Goal: Task Accomplishment & Management: Manage account settings

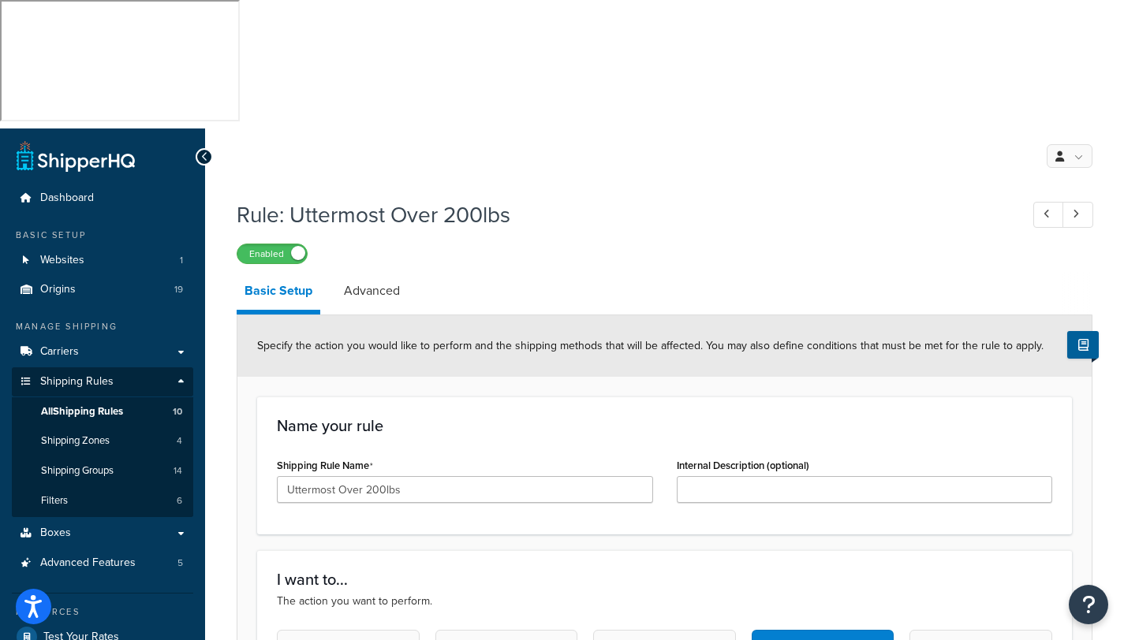
select select "ITEM"
click at [84, 375] on span "Shipping Rules" at bounding box center [76, 381] width 73 height 13
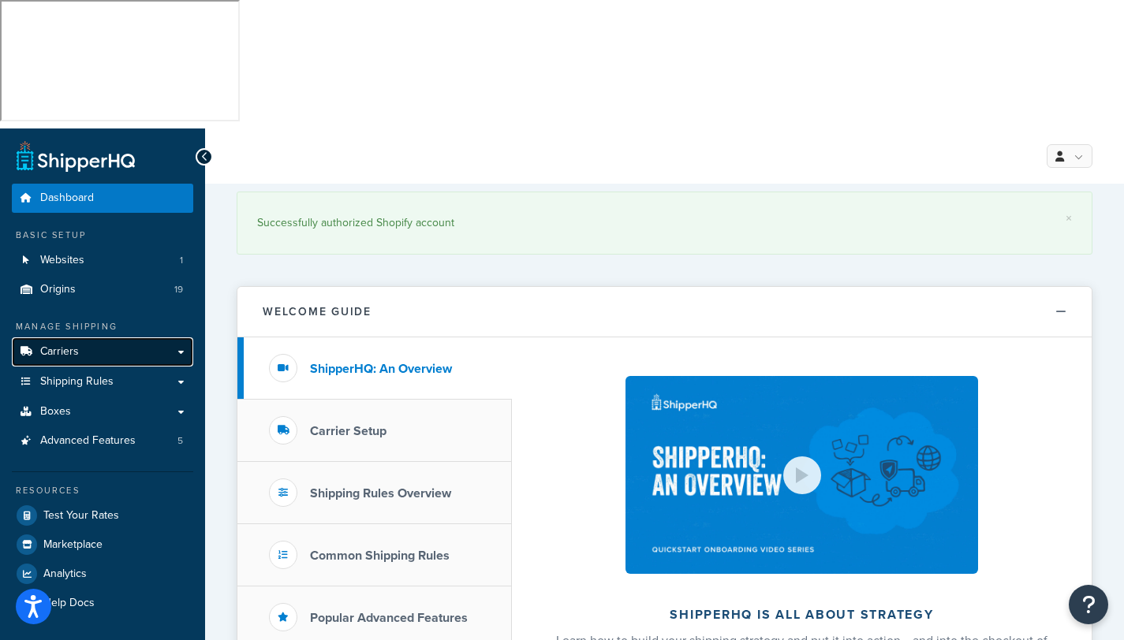
click at [54, 345] on span "Carriers" at bounding box center [59, 351] width 39 height 13
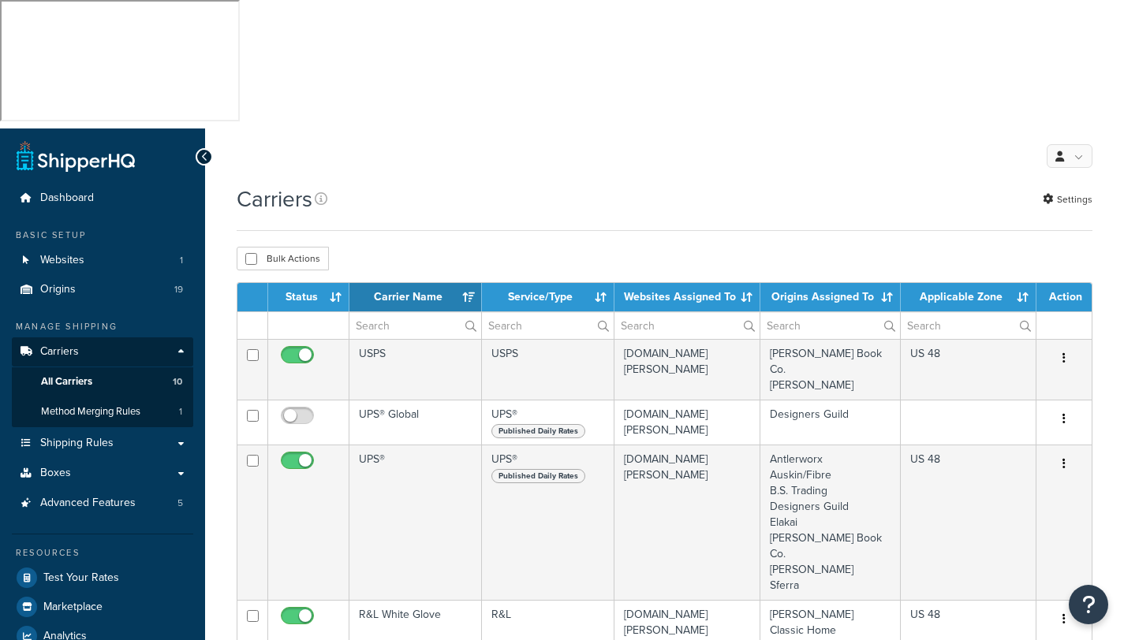
select select "15"
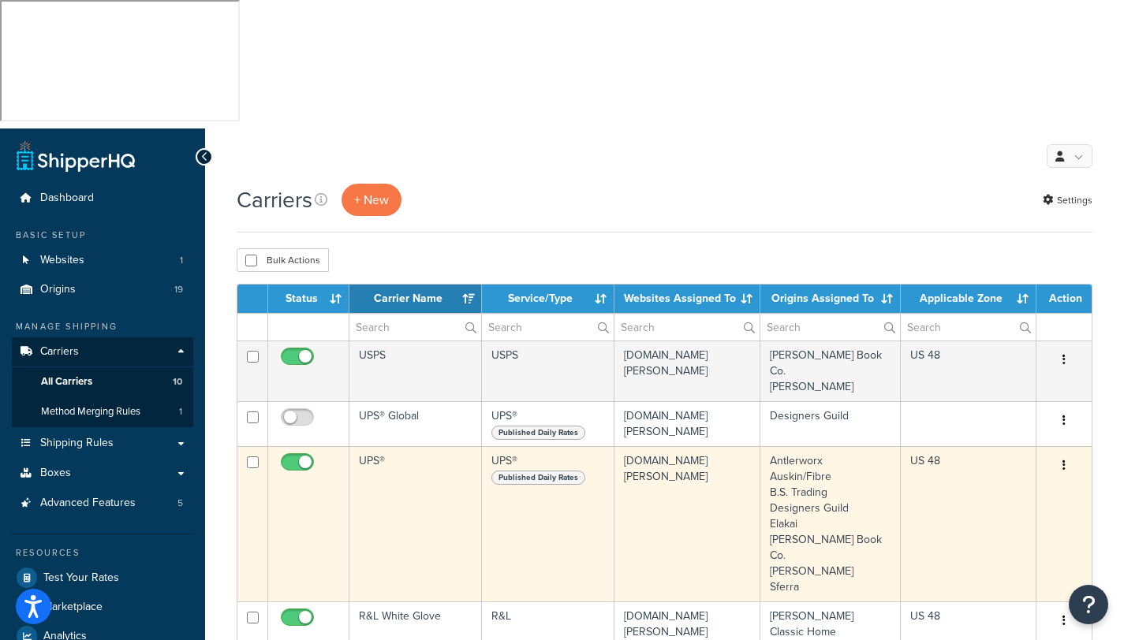
click at [376, 446] on td "UPS®" at bounding box center [415, 523] width 132 height 155
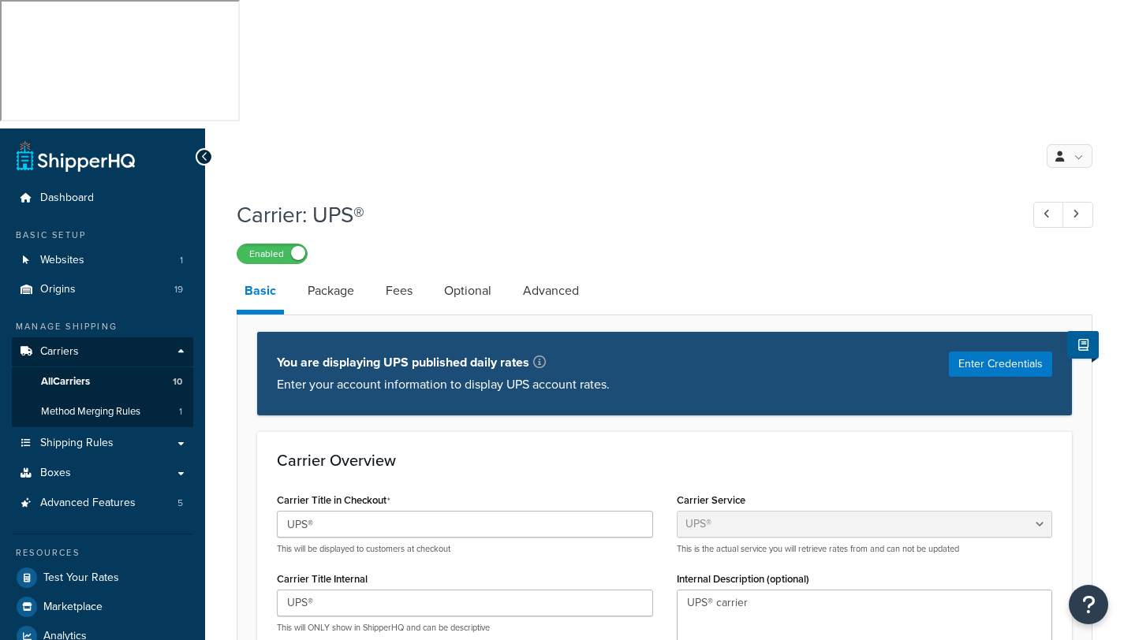
select select "ups"
click at [982, 352] on button "Enter Credentials" at bounding box center [1000, 364] width 103 height 25
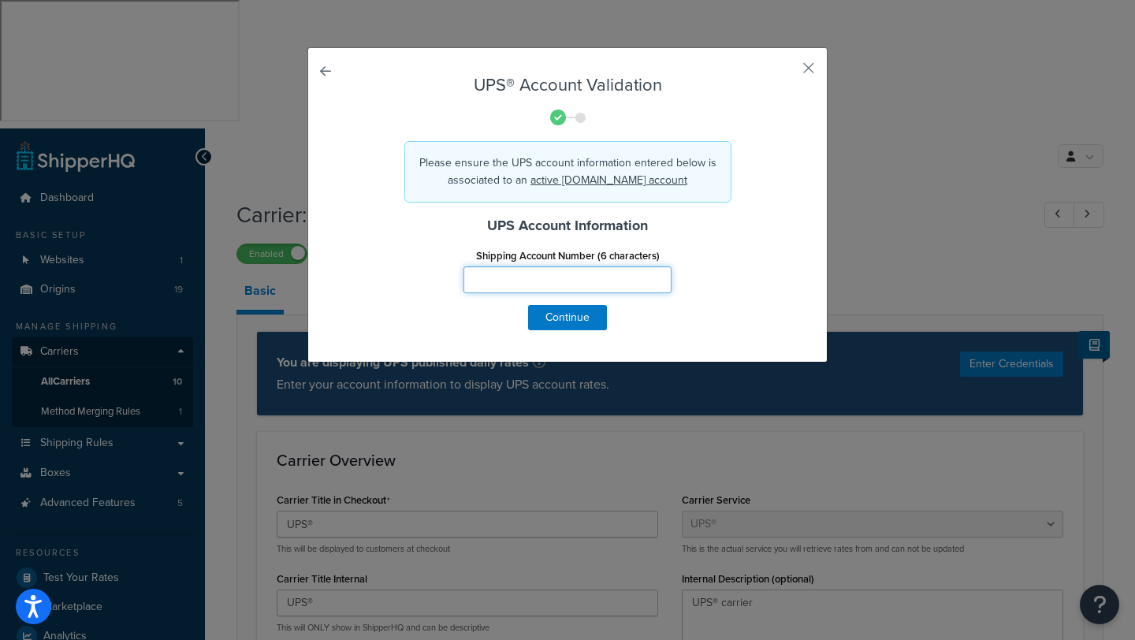
click at [521, 270] on input "Shipping Account Number (6 characters)" at bounding box center [568, 280] width 208 height 27
click at [487, 278] on input "X&Y040" at bounding box center [568, 280] width 208 height 27
type input "X7Y040"
click at [550, 317] on button "Continue" at bounding box center [567, 317] width 79 height 25
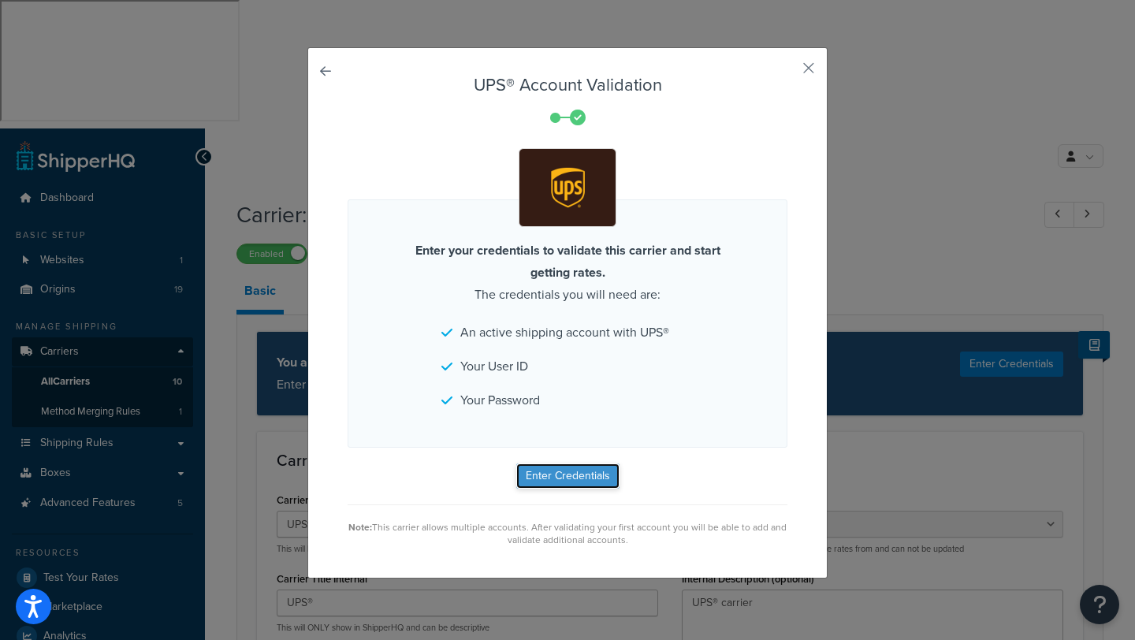
click at [577, 471] on button "Enter Credentials" at bounding box center [567, 476] width 103 height 25
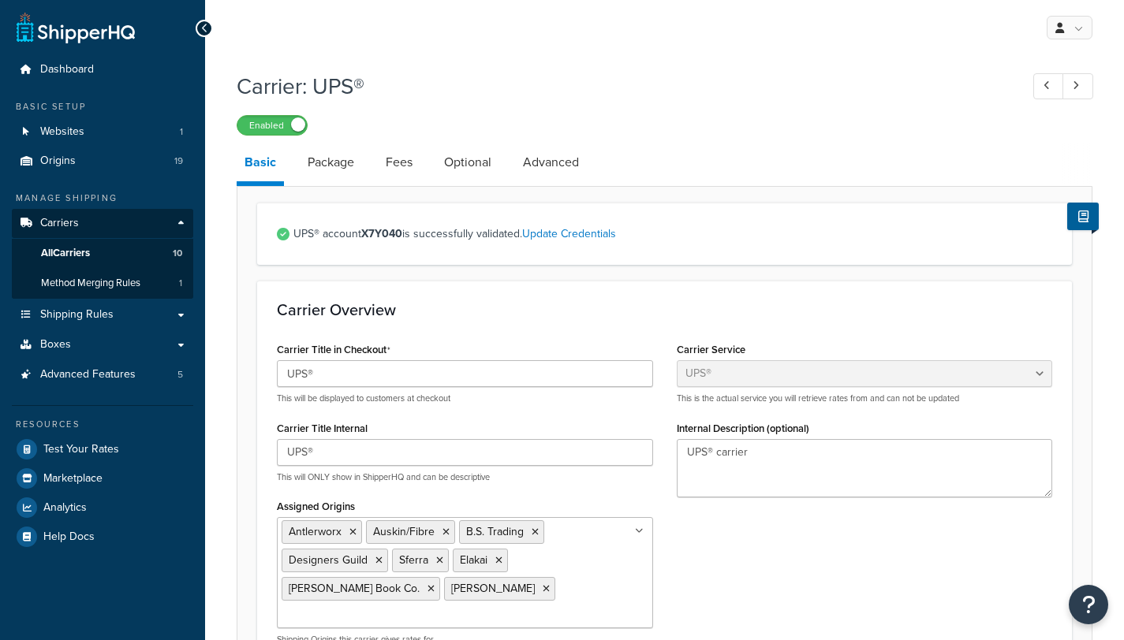
select select "ups"
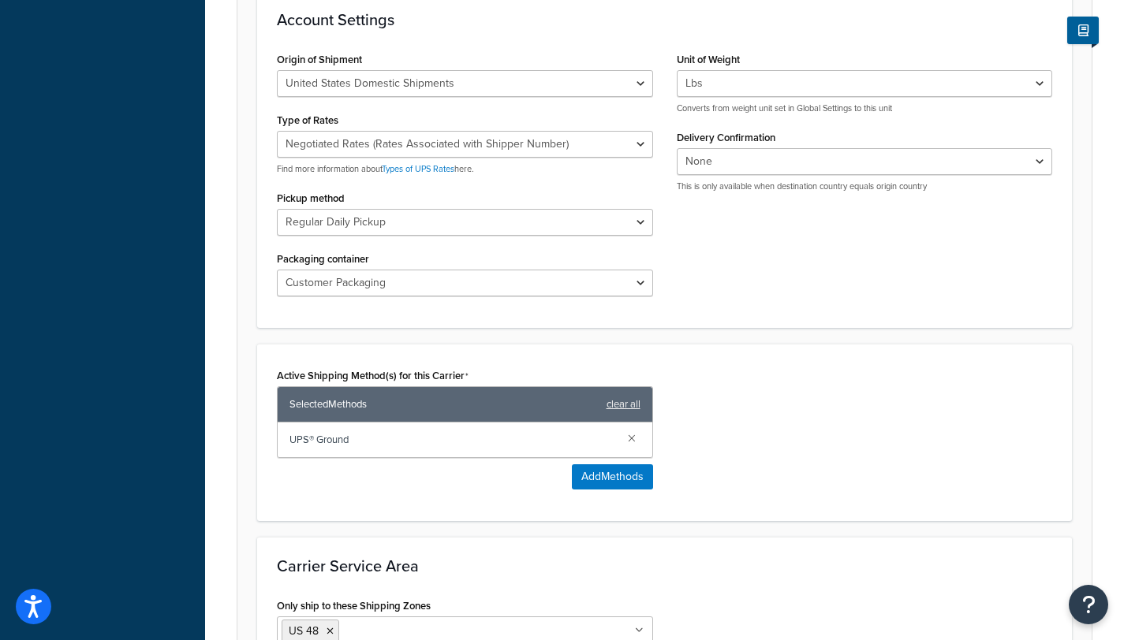
scroll to position [891, 0]
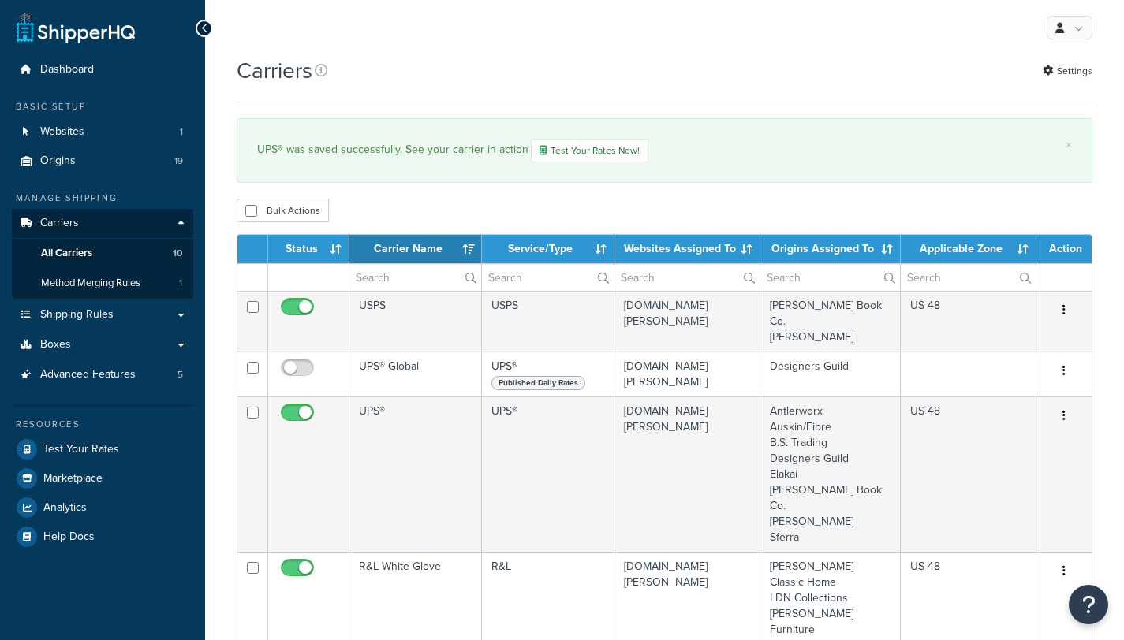
select select "15"
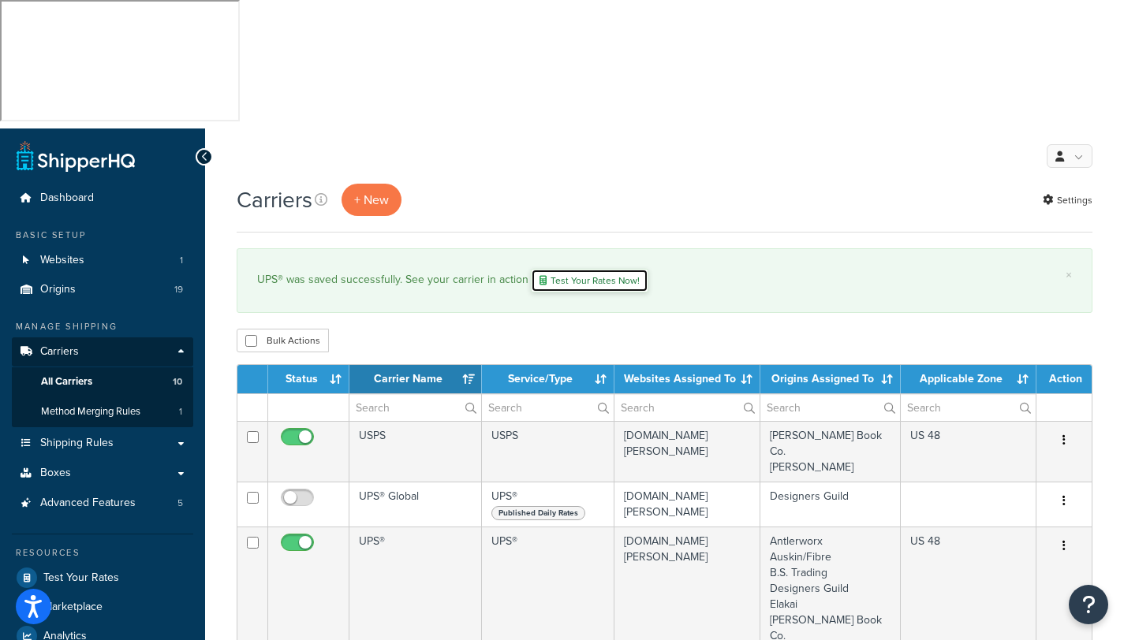
click at [597, 269] on link "Test Your Rates Now!" at bounding box center [589, 281] width 117 height 24
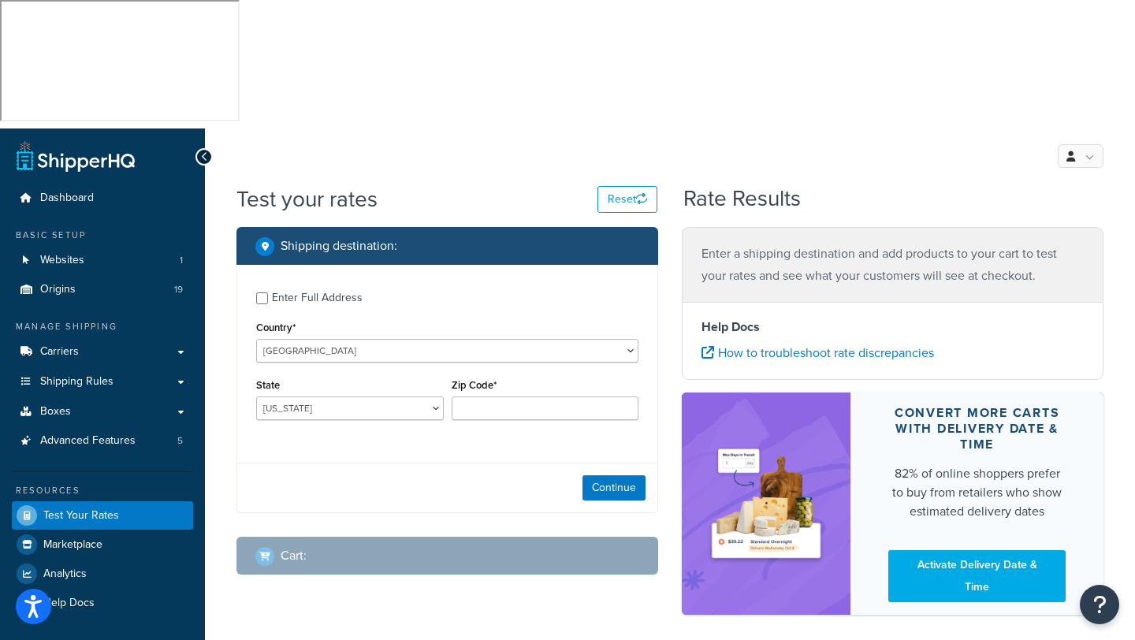
click at [300, 287] on div "Enter Full Address" at bounding box center [317, 298] width 91 height 22
click at [268, 293] on input "Enter Full Address" at bounding box center [262, 299] width 12 height 12
checkbox input "true"
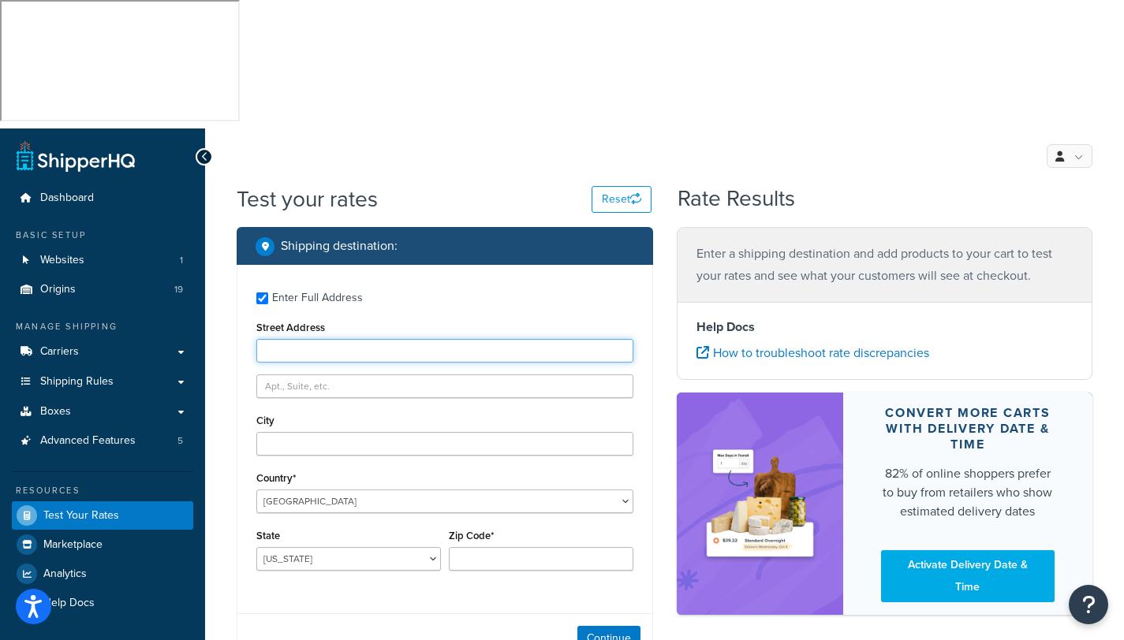
click at [318, 339] on input "Street Address" at bounding box center [444, 351] width 377 height 24
type input "[STREET_ADDRESS][PERSON_NAME]"
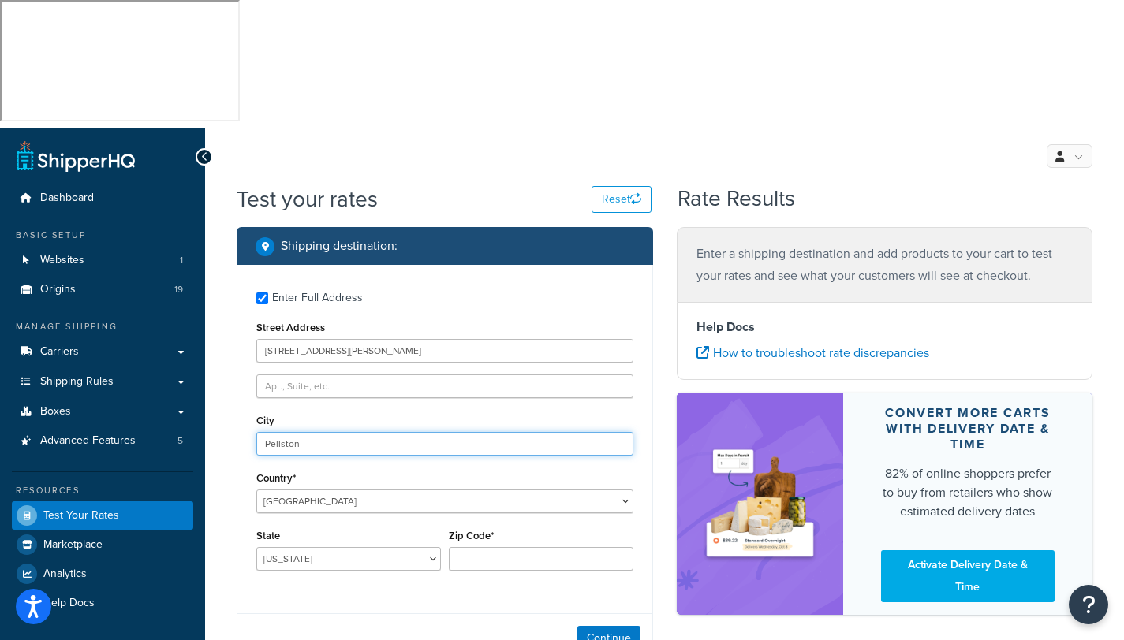
type input "Pellston"
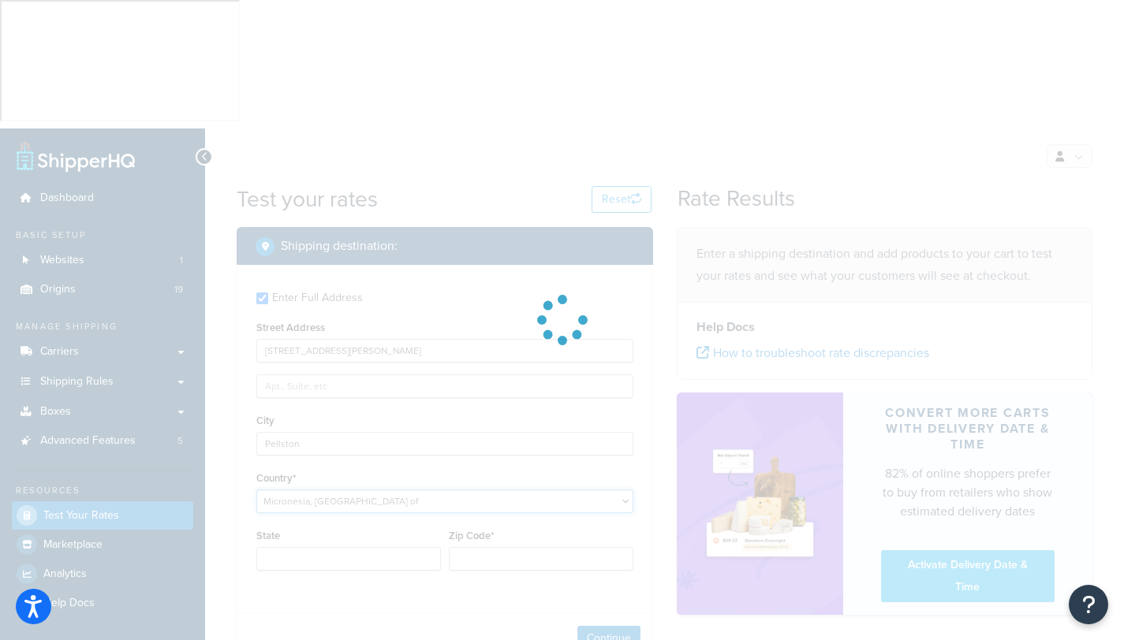
select select "MO"
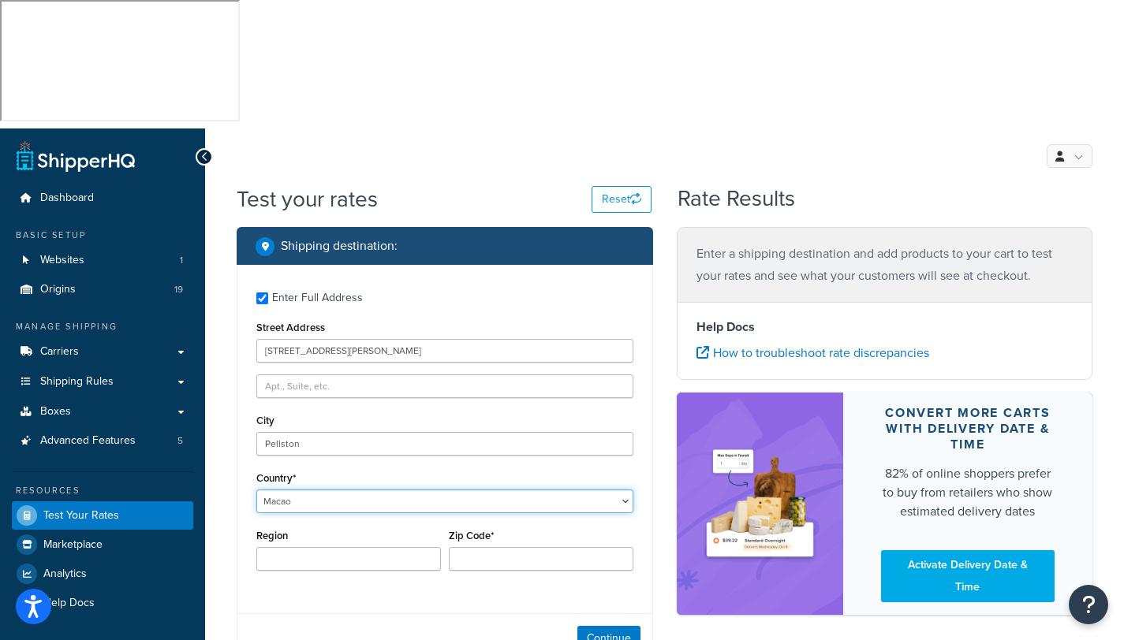
click at [326, 490] on select "United States United Kingdom Afghanistan Åland Islands Albania Algeria American…" at bounding box center [444, 502] width 377 height 24
select select "US"
click at [256, 490] on select "United States United Kingdom Afghanistan Åland Islands Albania Algeria American…" at bounding box center [444, 502] width 377 height 24
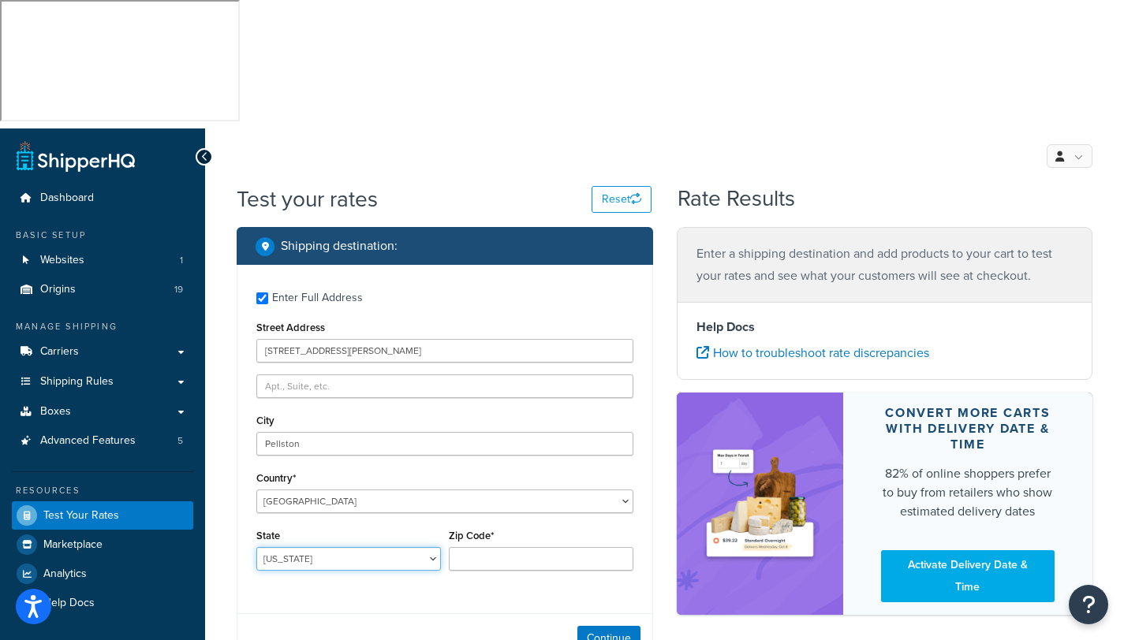
click at [326, 547] on select "Alabama Alaska American Samoa Arizona Arkansas Armed Forces Americas Armed Forc…" at bounding box center [348, 559] width 185 height 24
select select "MI"
click at [256, 547] on select "Alabama Alaska American Samoa Arizona Arkansas Armed Forces Americas Armed Forc…" at bounding box center [348, 559] width 185 height 24
click at [490, 547] on input "Zip Code*" at bounding box center [541, 559] width 185 height 24
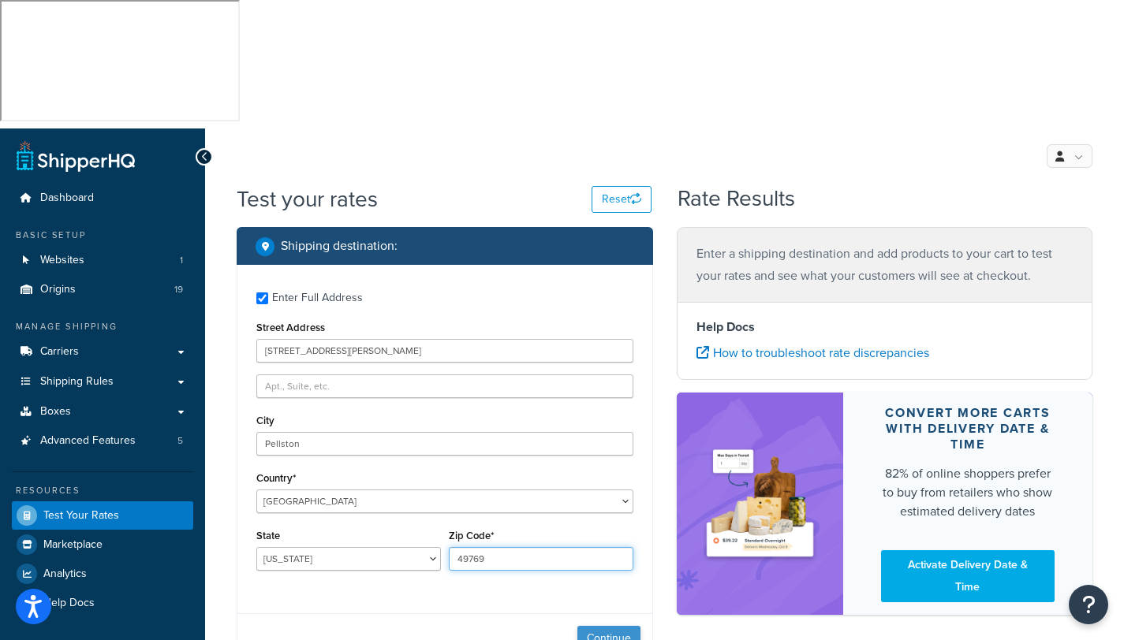
type input "49769"
click at [605, 626] on button "Continue" at bounding box center [608, 638] width 63 height 25
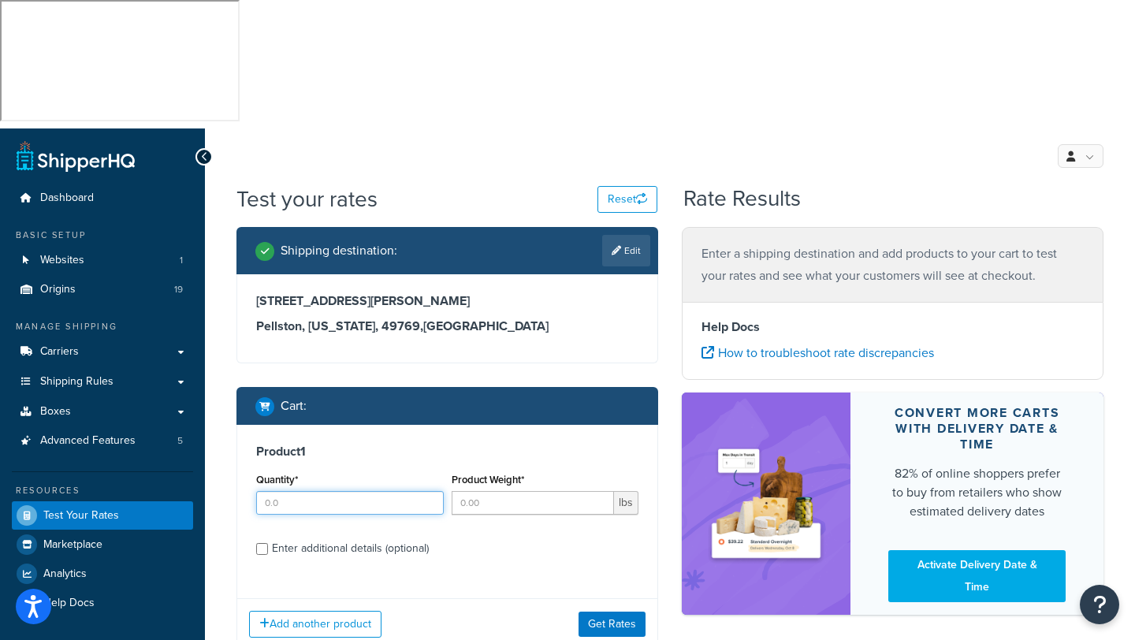
click at [382, 491] on input "Quantity*" at bounding box center [350, 503] width 188 height 24
type input "1"
click at [480, 491] on input "Product Weight*" at bounding box center [533, 503] width 163 height 24
type input "50"
click at [372, 538] on div "Enter additional details (optional)" at bounding box center [350, 549] width 157 height 22
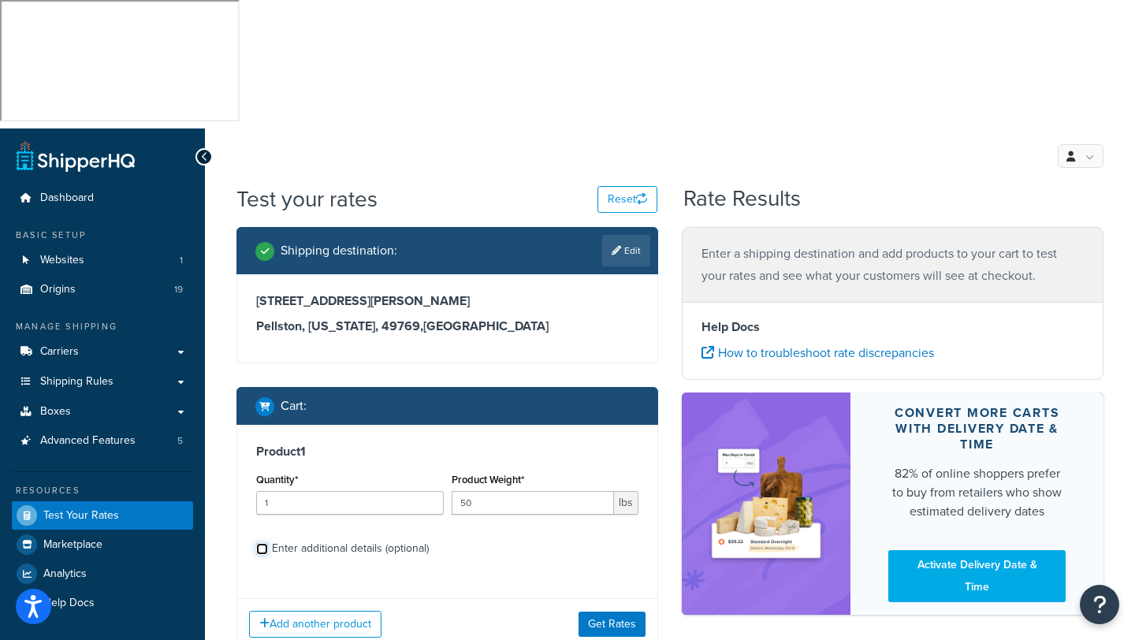
click at [268, 543] on input "Enter additional details (optional)" at bounding box center [262, 549] width 12 height 12
checkbox input "true"
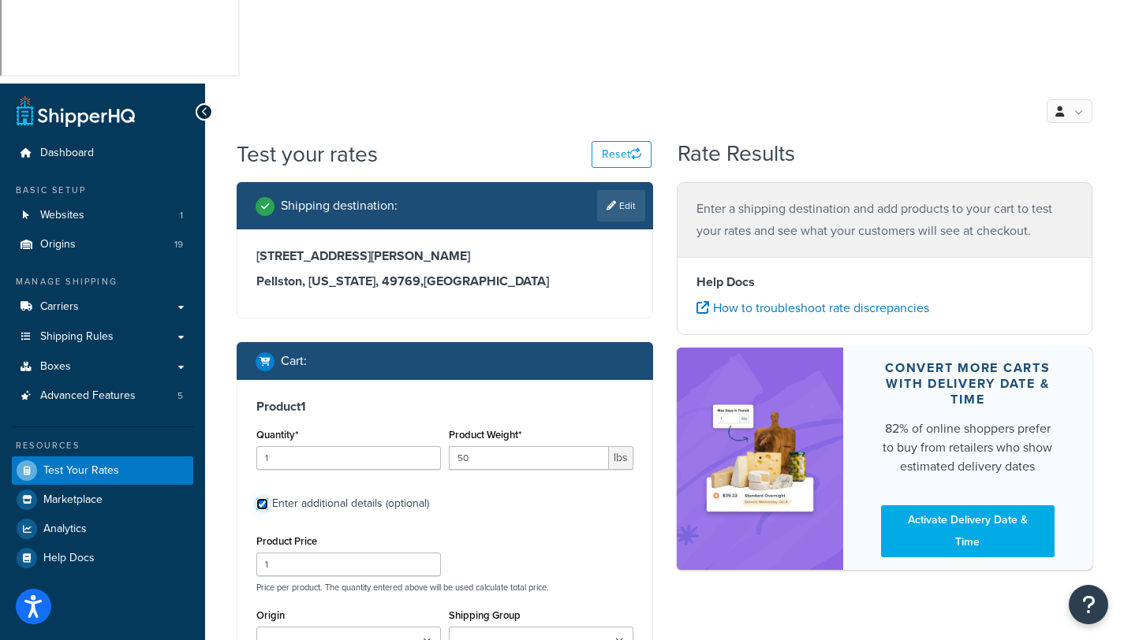
scroll to position [132, 0]
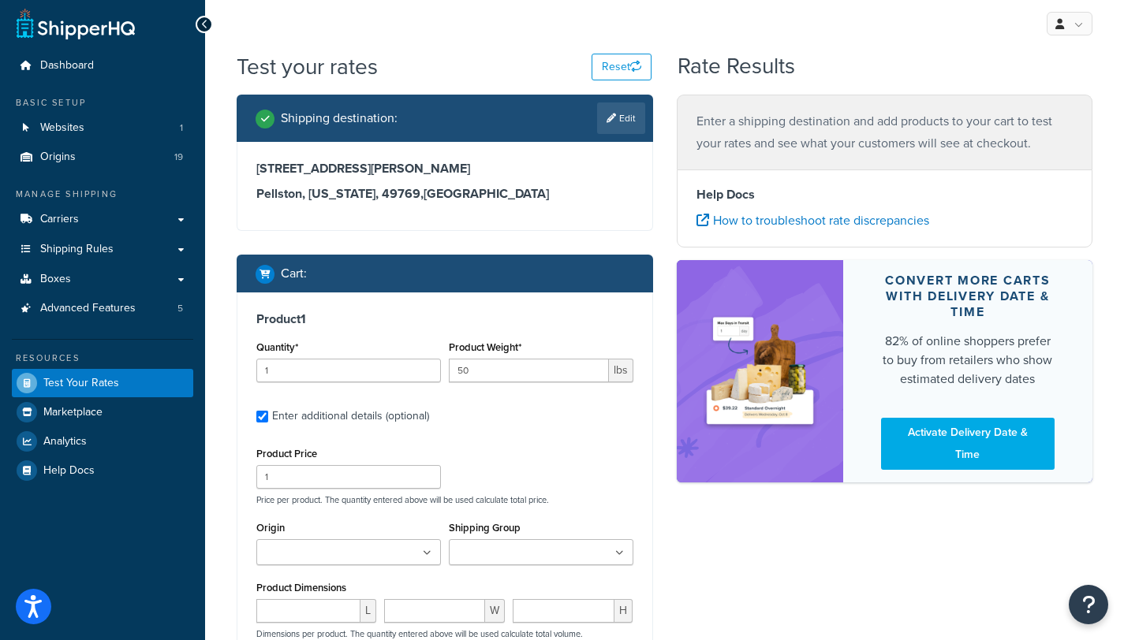
click at [429, 549] on icon at bounding box center [427, 553] width 9 height 9
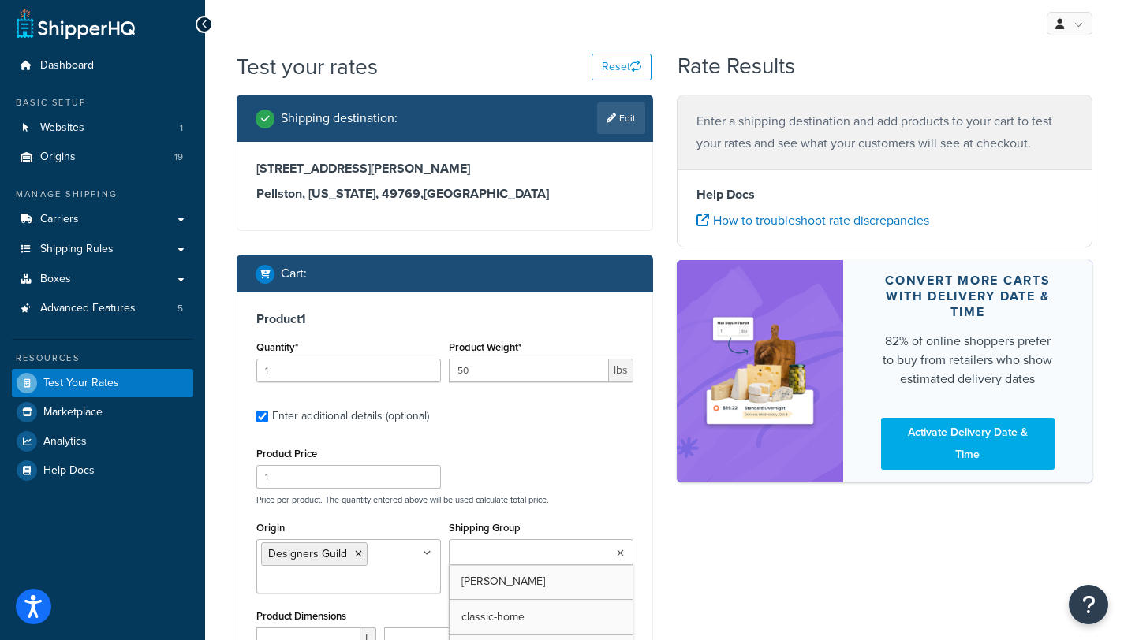
click at [617, 549] on icon at bounding box center [620, 553] width 7 height 9
click at [696, 513] on div "Shipping destination : Edit 5481 ely road Pellston, Michigan, 49769 , United St…" at bounding box center [664, 507] width 879 height 824
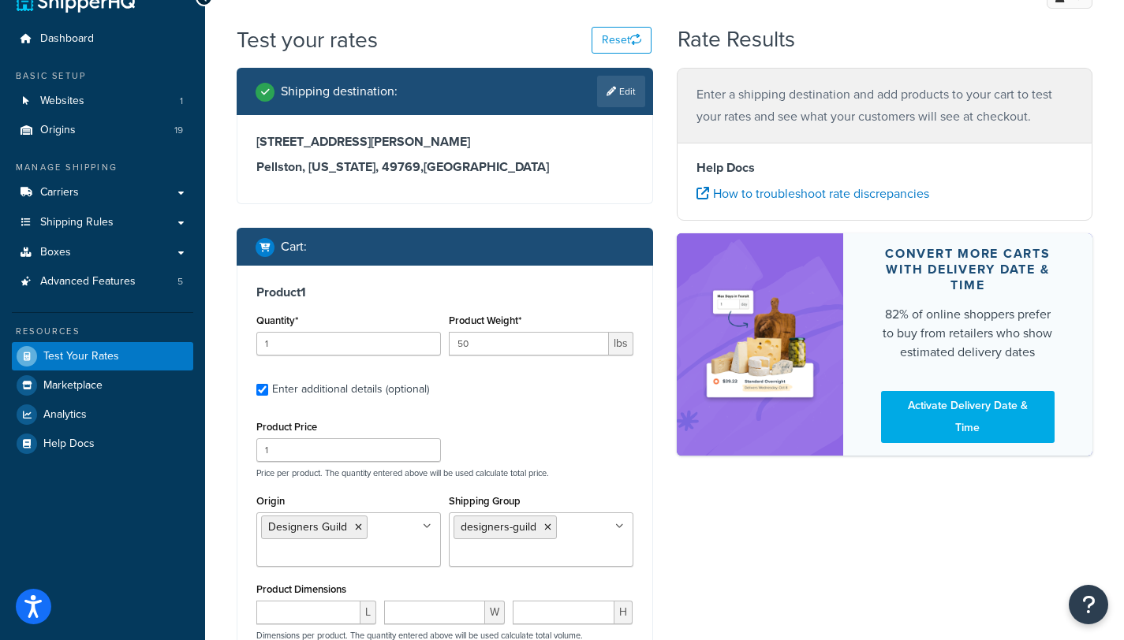
scroll to position [160, 0]
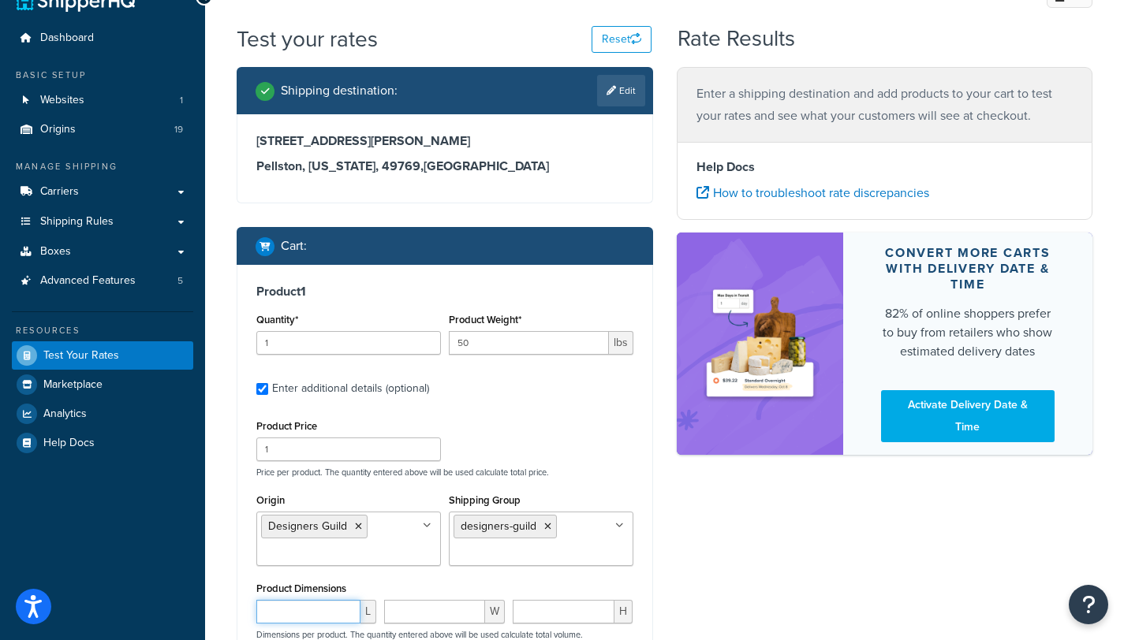
click at [296, 600] on input "number" at bounding box center [308, 612] width 104 height 24
type input "120"
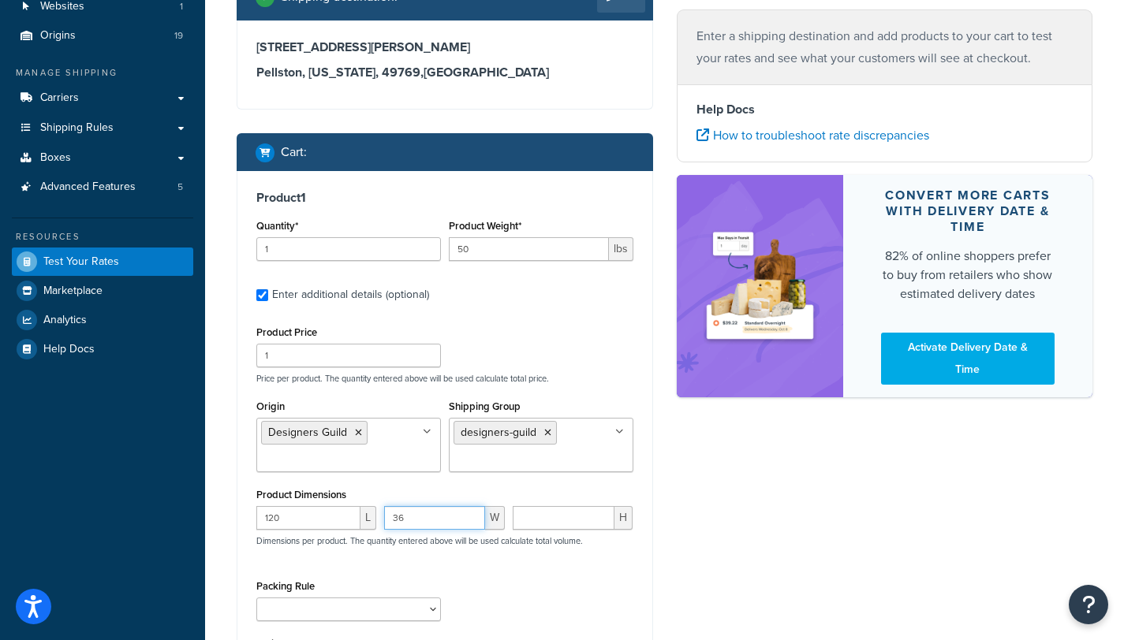
scroll to position [361, 0]
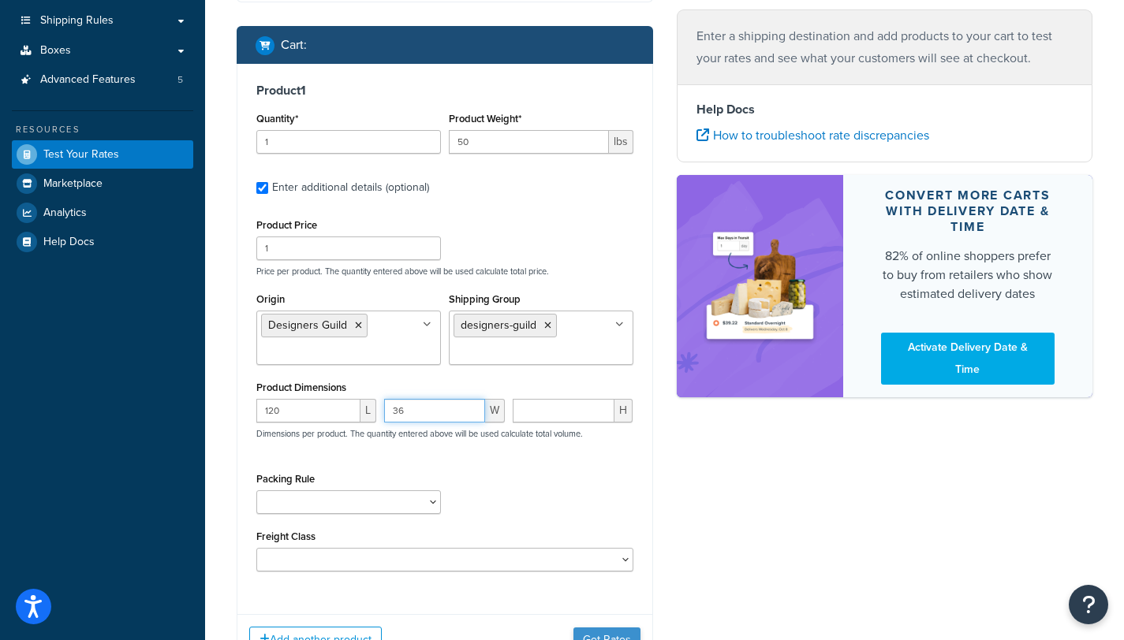
type input "36"
click at [599, 628] on button "Get Rates" at bounding box center [606, 640] width 67 height 25
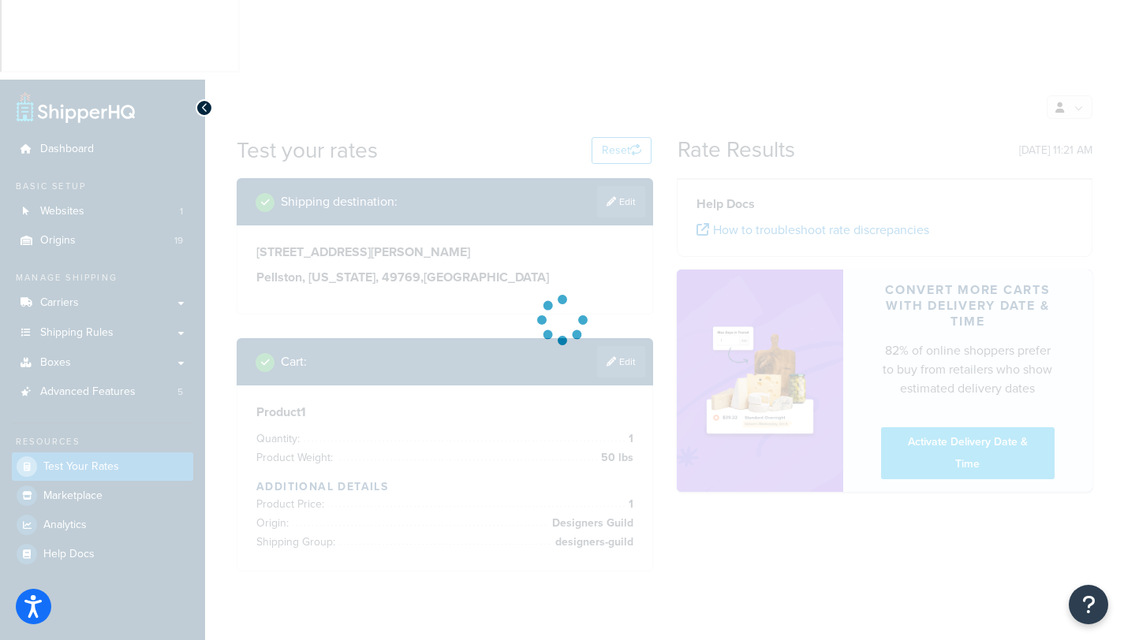
scroll to position [0, 0]
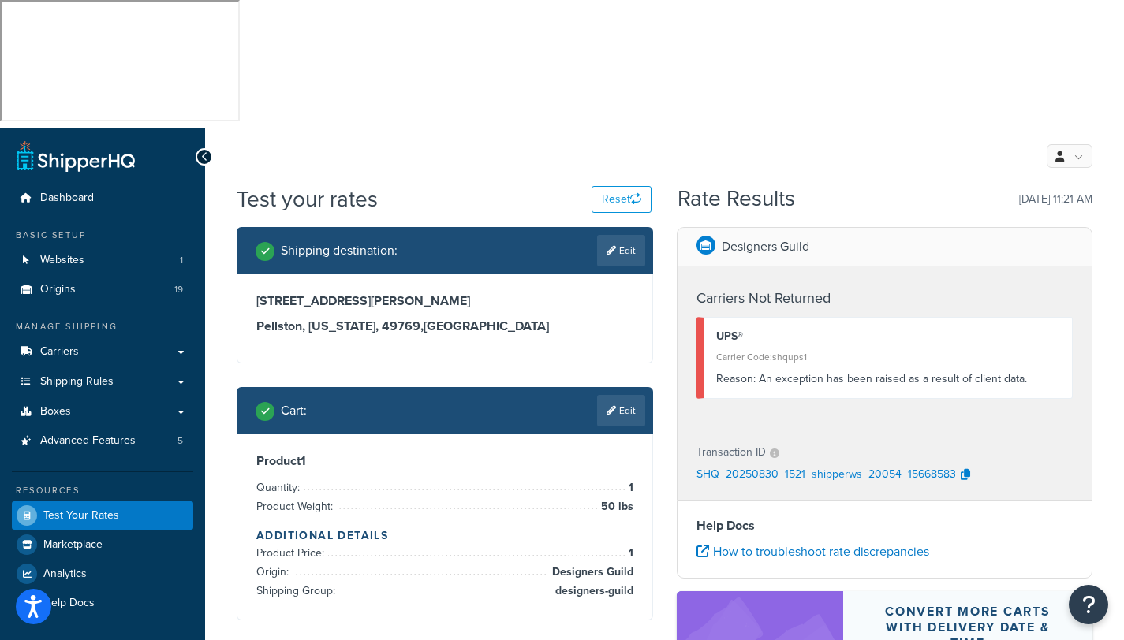
click at [788, 368] on div "Reason: An exception has been raised as a result of client data." at bounding box center [888, 379] width 345 height 22
click at [352, 319] on h3 "Pellston, Michigan, 49769 , United States" at bounding box center [444, 327] width 377 height 16
click at [364, 395] on div "Cart : Edit" at bounding box center [450, 411] width 390 height 32
click at [636, 395] on link "Edit" at bounding box center [621, 411] width 48 height 32
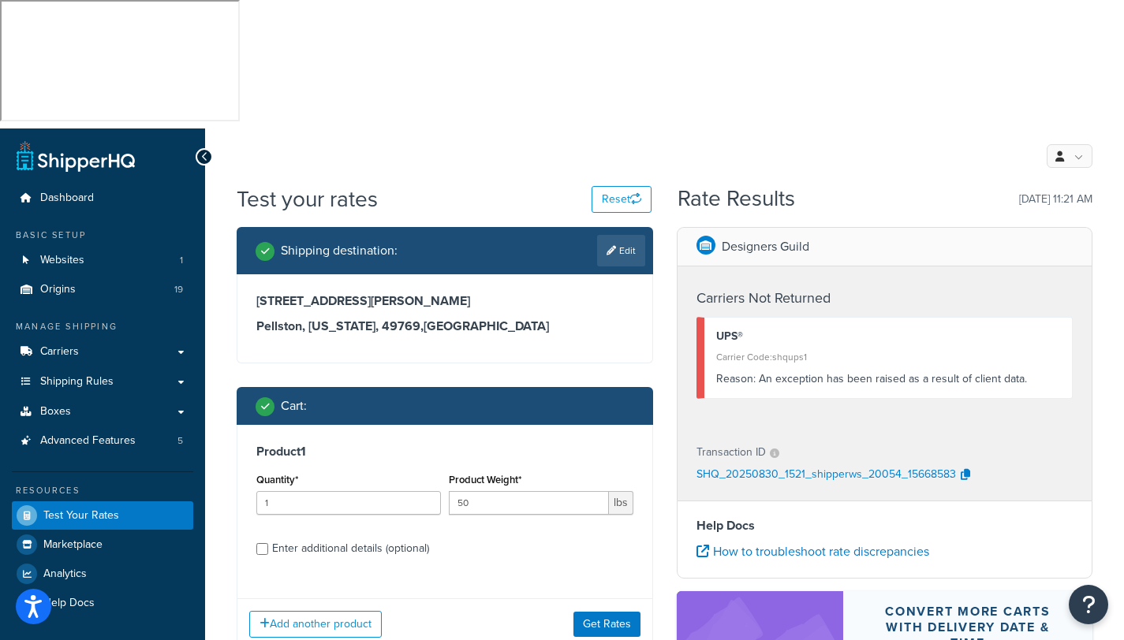
click at [754, 371] on span "Reason:" at bounding box center [735, 379] width 39 height 17
click at [49, 345] on span "Carriers" at bounding box center [59, 351] width 39 height 13
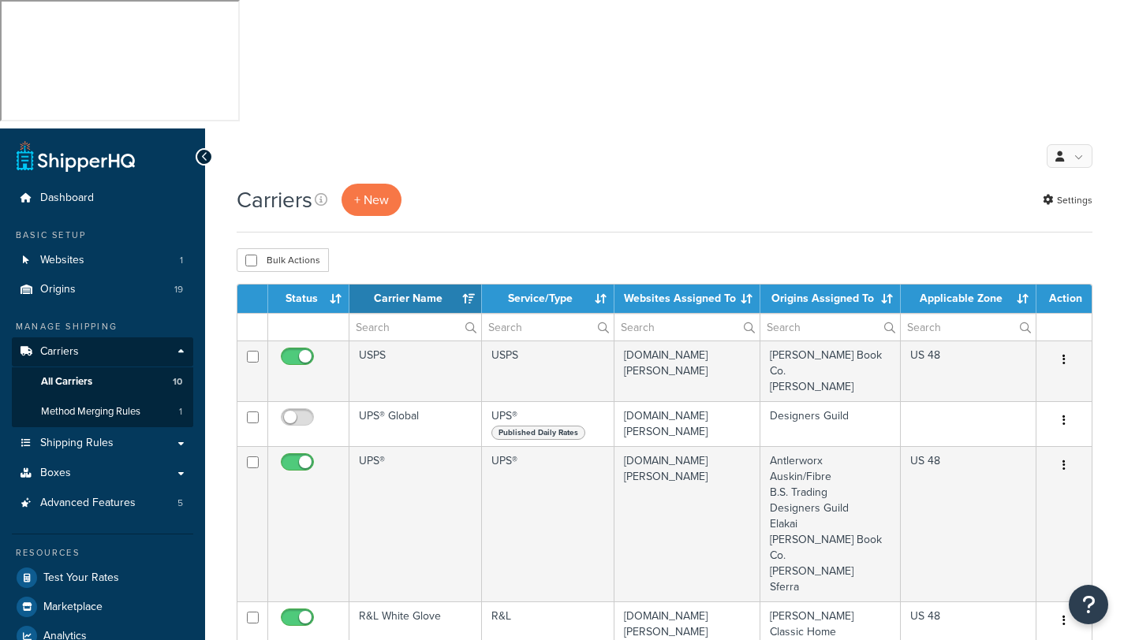
select select "15"
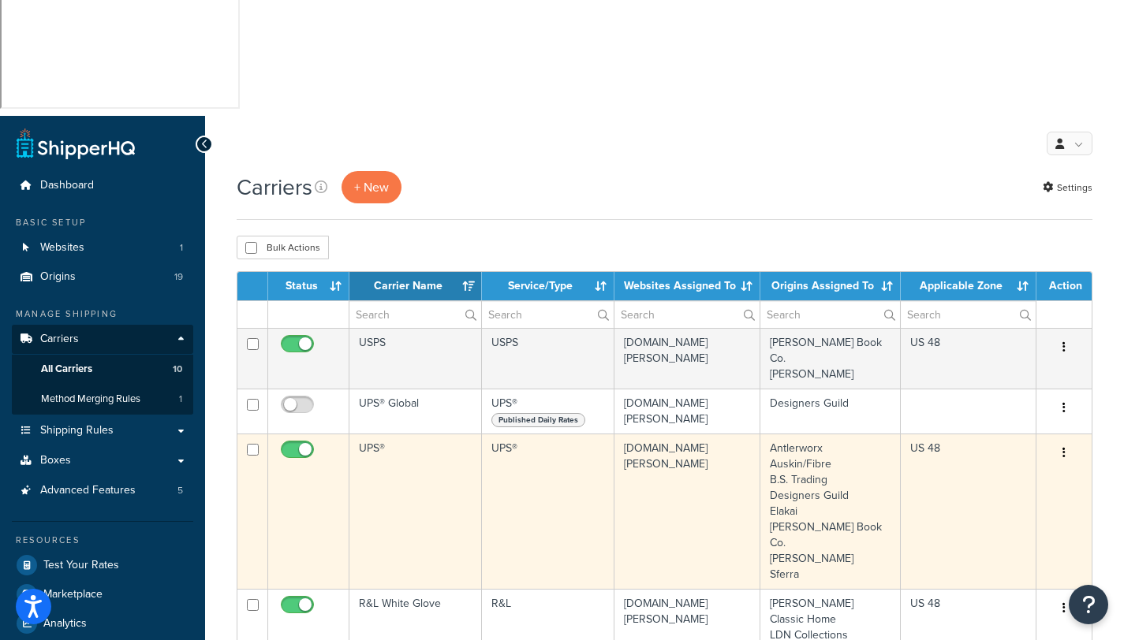
scroll to position [28, 0]
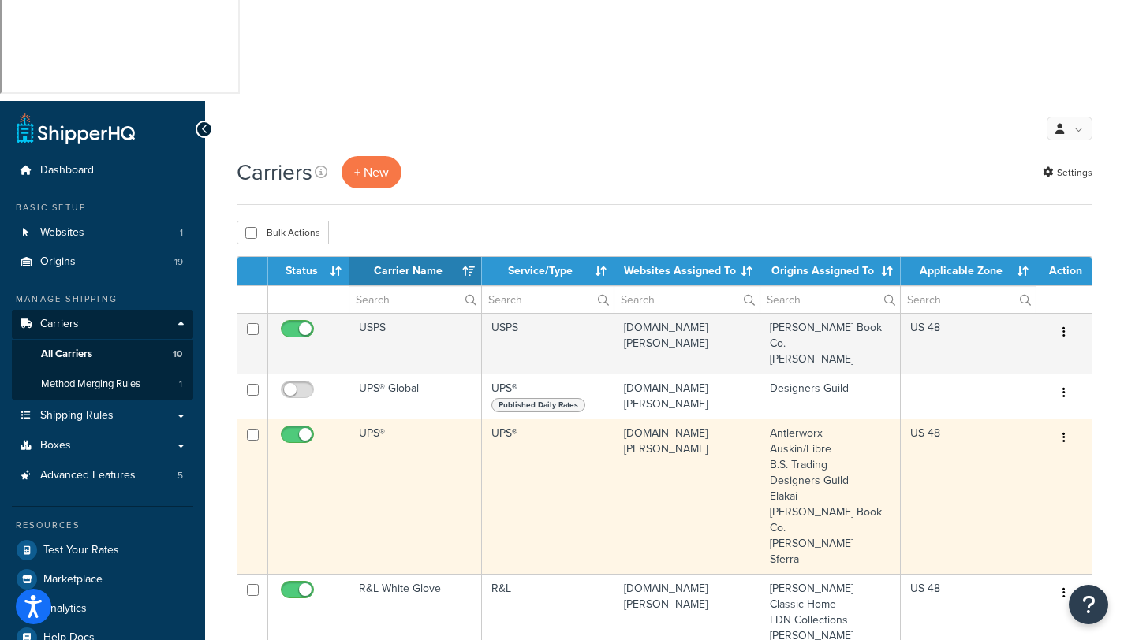
click at [541, 419] on td "UPS®" at bounding box center [548, 496] width 132 height 155
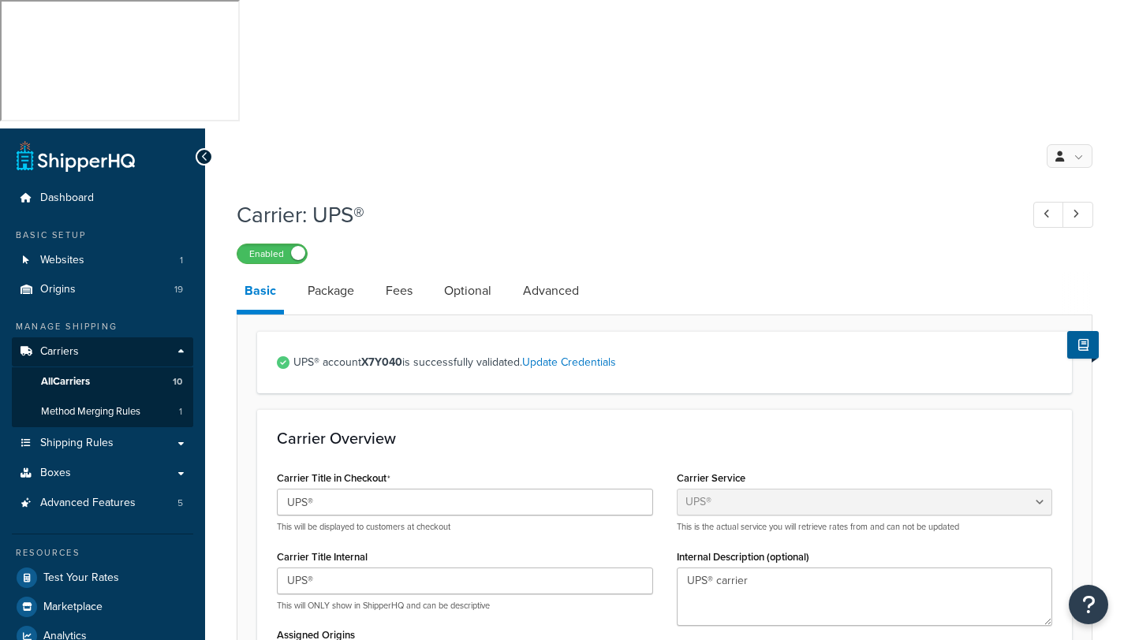
select select "ups"
click at [565, 354] on link "Update Credentials" at bounding box center [569, 362] width 94 height 17
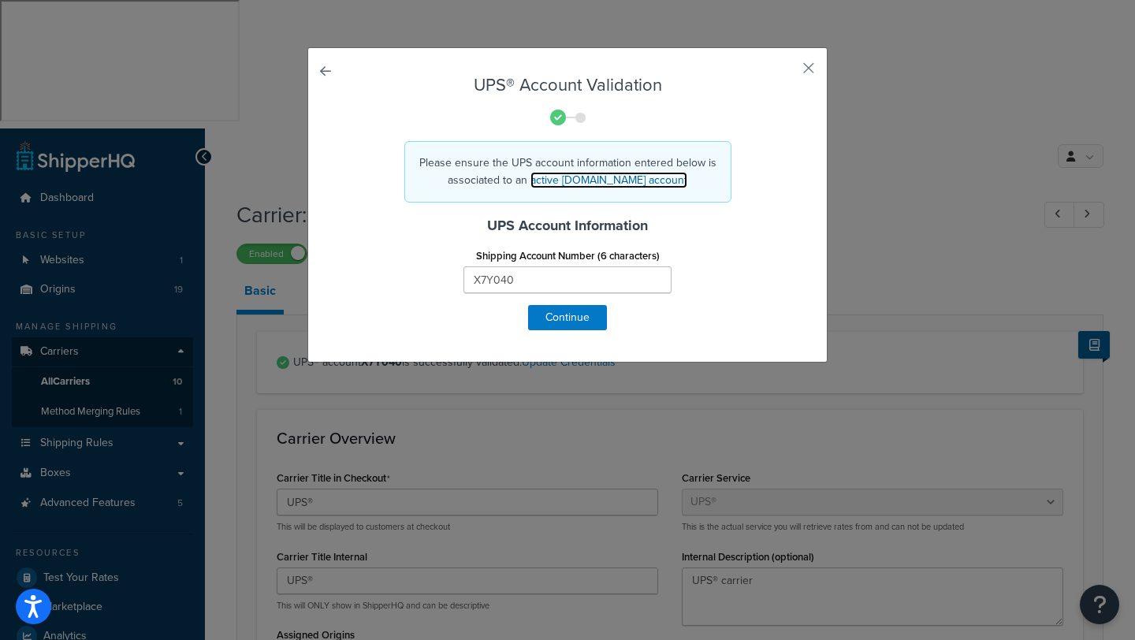
click at [591, 177] on link "active UPS.com account" at bounding box center [609, 180] width 157 height 17
click at [788, 72] on button "button" at bounding box center [786, 74] width 4 height 4
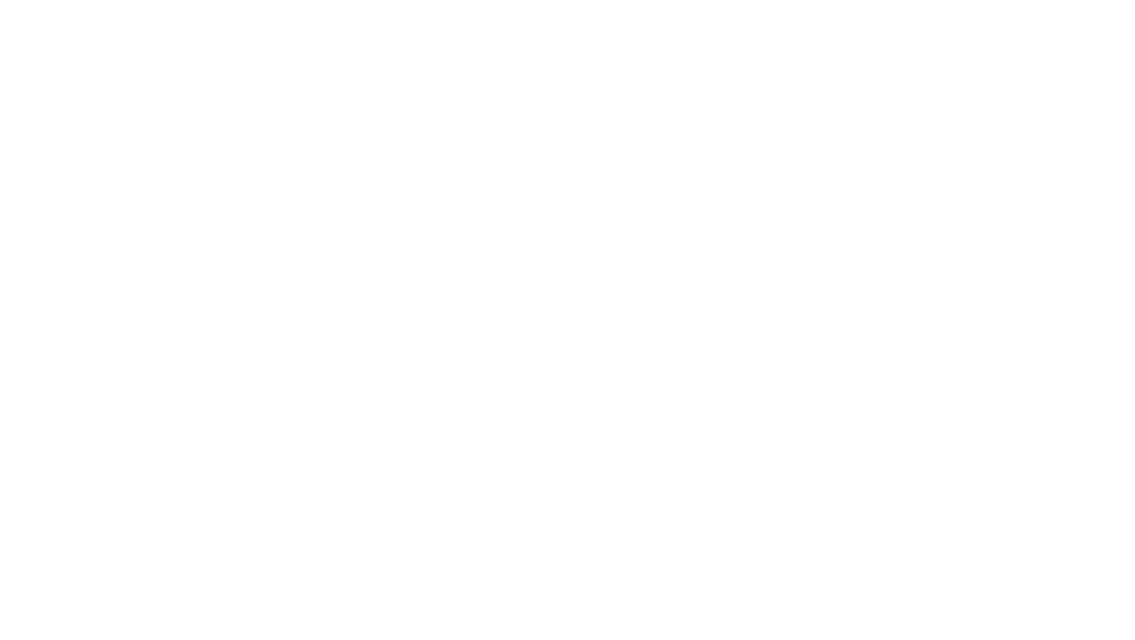
select select "ups"
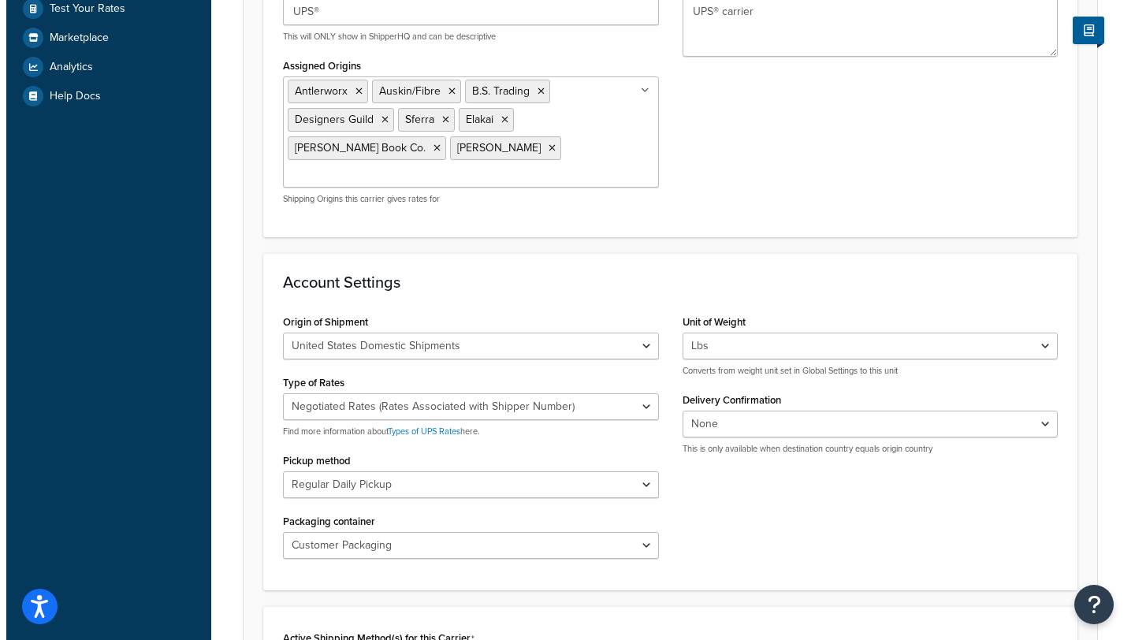
scroll to position [706, 0]
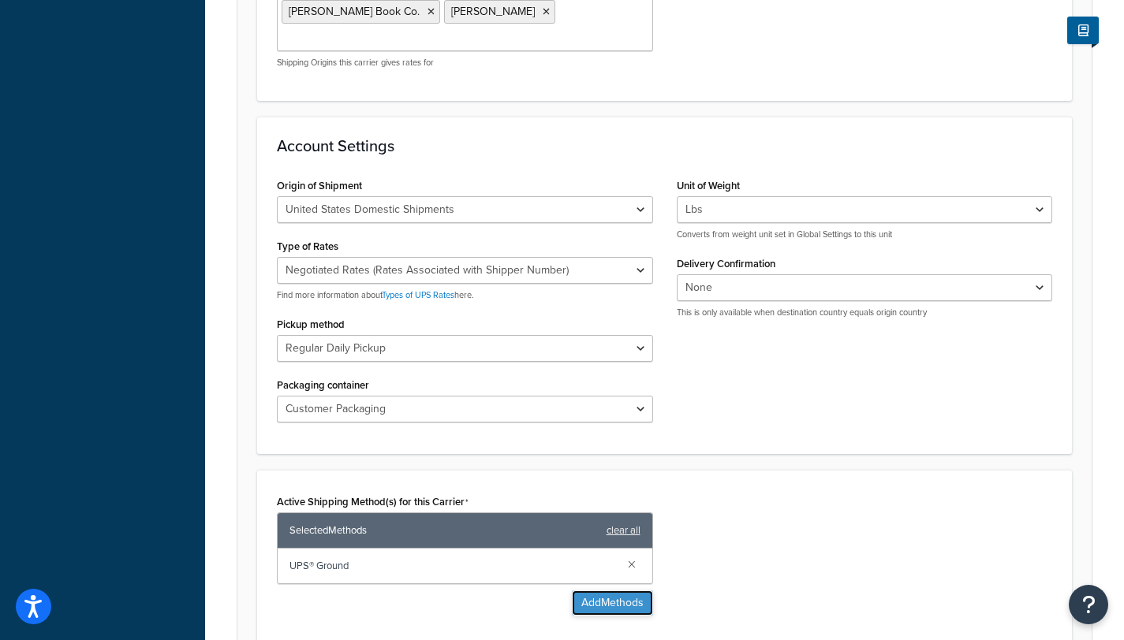
click at [602, 591] on button "Add Methods" at bounding box center [612, 603] width 81 height 25
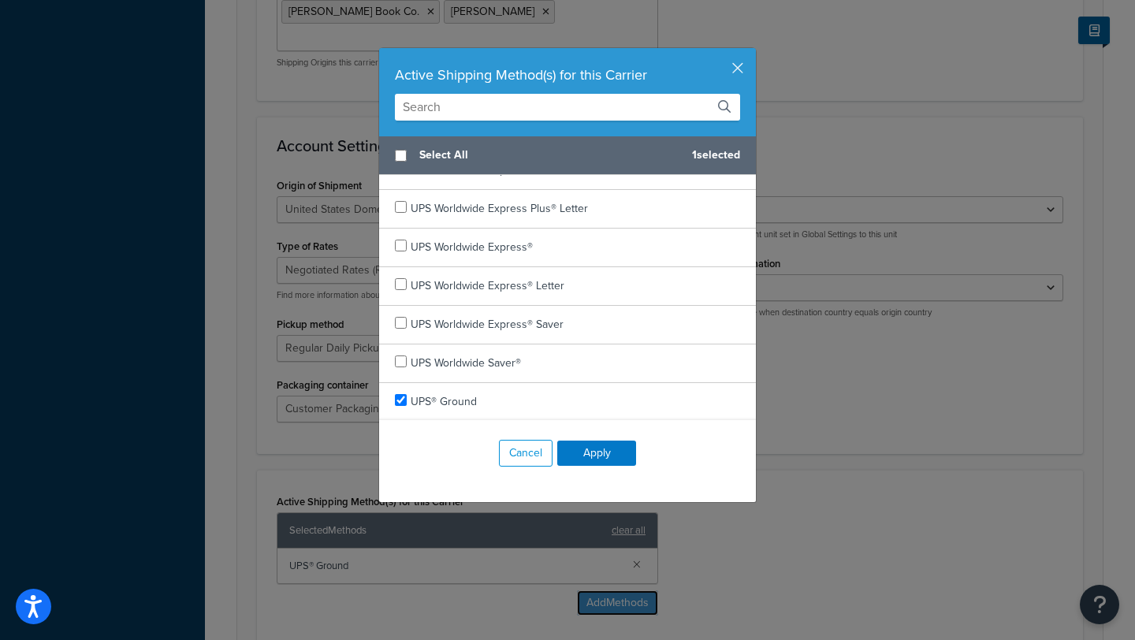
scroll to position [805, 0]
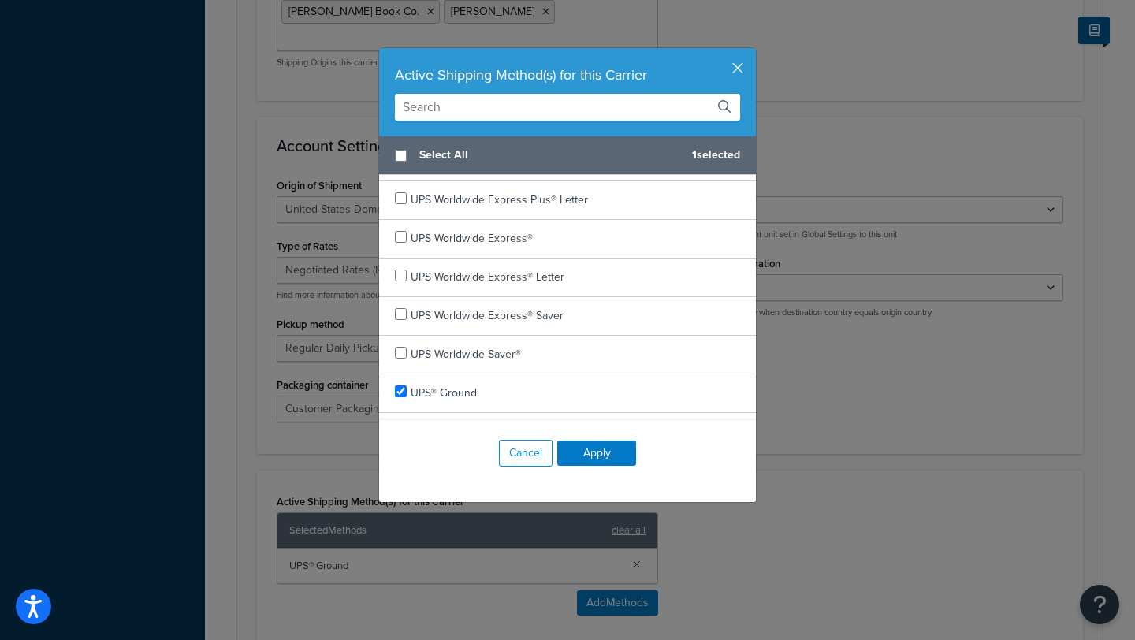
click at [428, 93] on div "Active Shipping Method(s) for this Carrier" at bounding box center [567, 92] width 377 height 88
click at [424, 106] on input "text" at bounding box center [567, 107] width 345 height 27
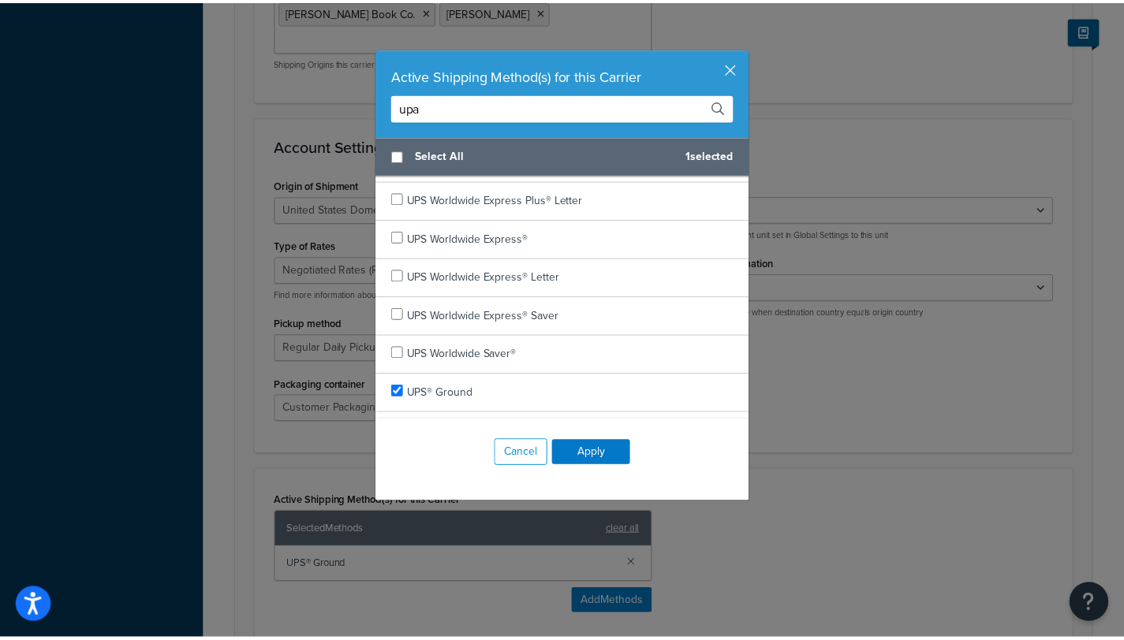
scroll to position [0, 0]
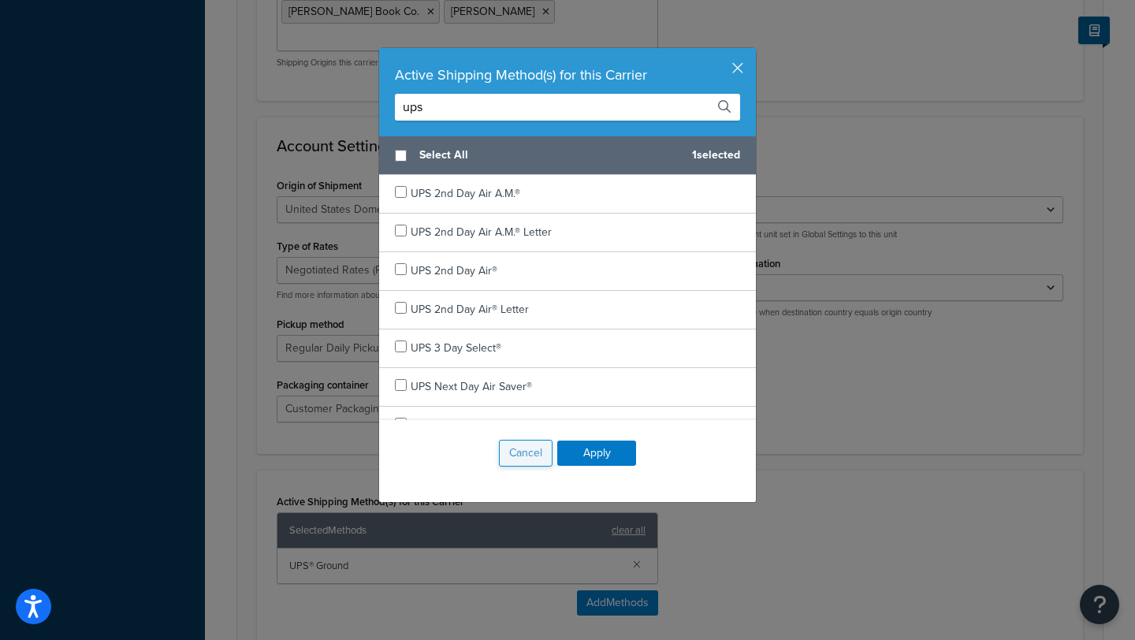
type input "ups"
click at [520, 460] on button "Cancel" at bounding box center [526, 453] width 54 height 27
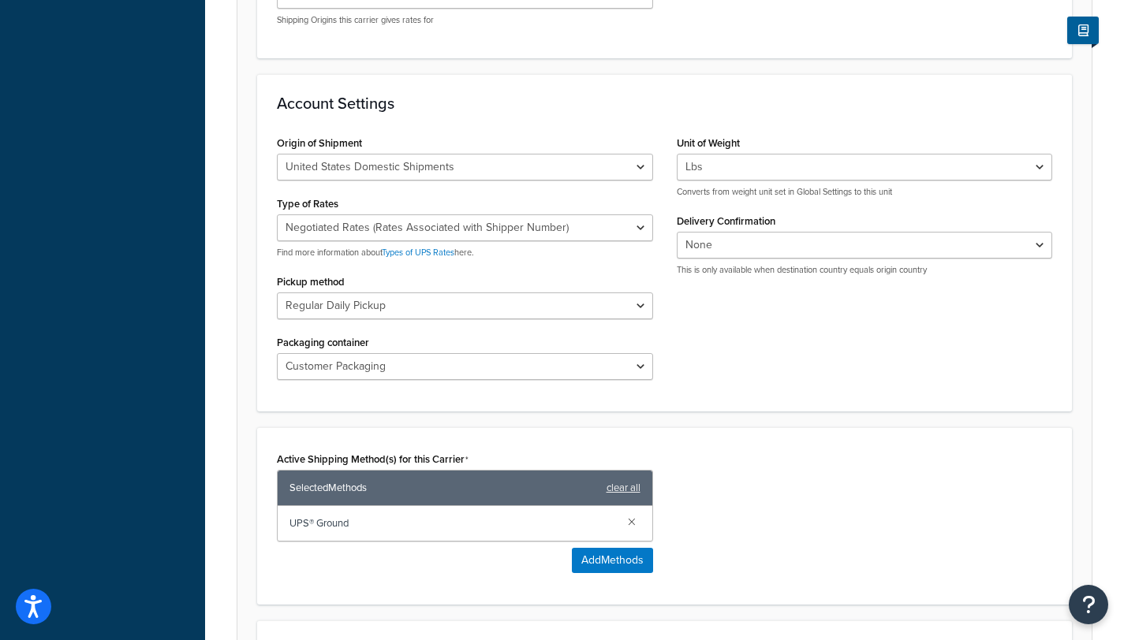
scroll to position [891, 0]
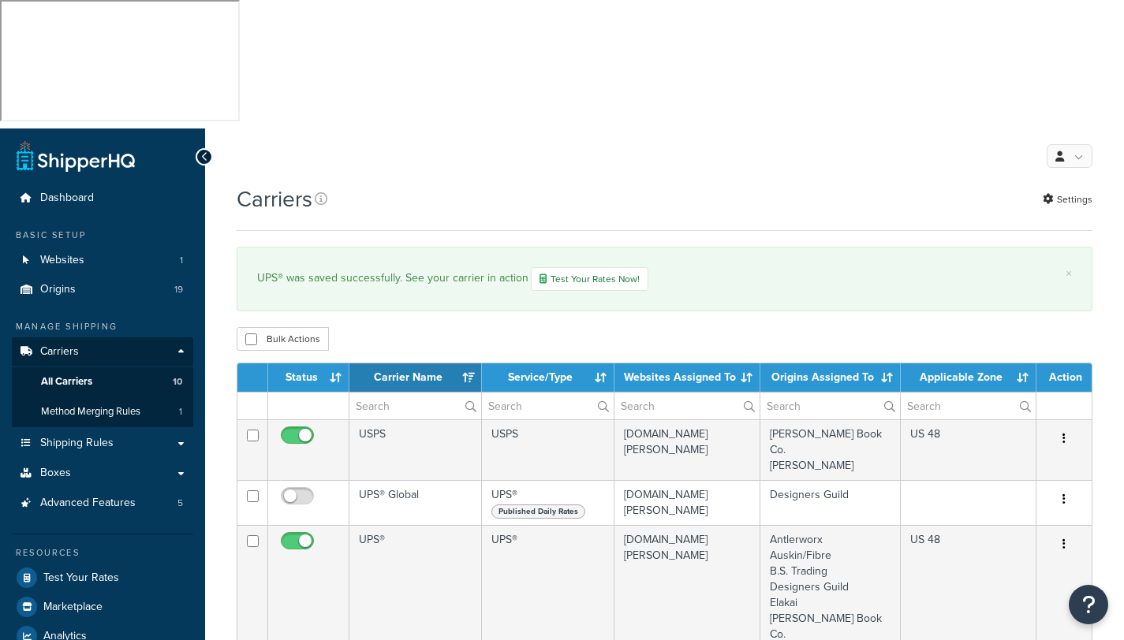
select select "15"
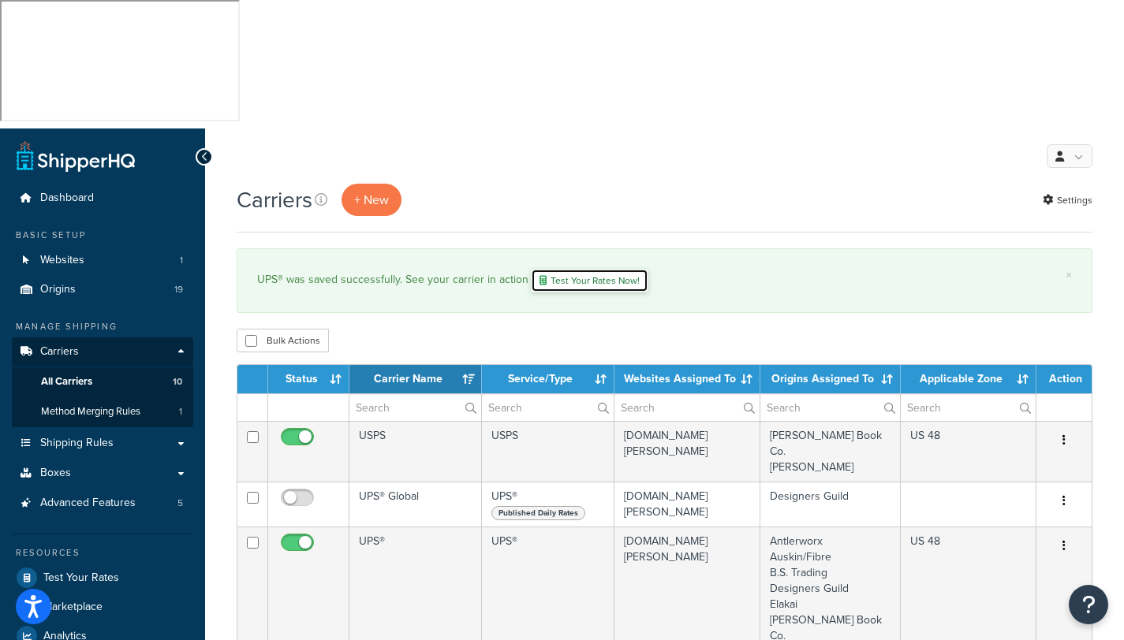
click at [576, 269] on link "Test Your Rates Now!" at bounding box center [589, 281] width 117 height 24
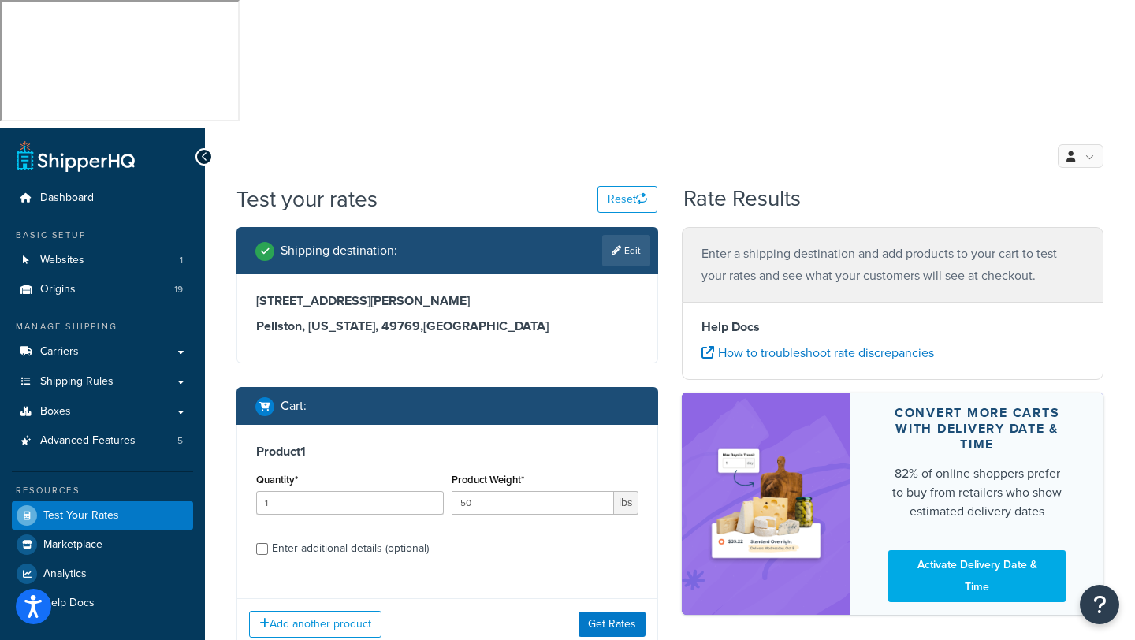
click at [304, 538] on div "Enter additional details (optional)" at bounding box center [350, 549] width 157 height 22
click at [268, 543] on input "Enter additional details (optional)" at bounding box center [262, 549] width 12 height 12
checkbox input "true"
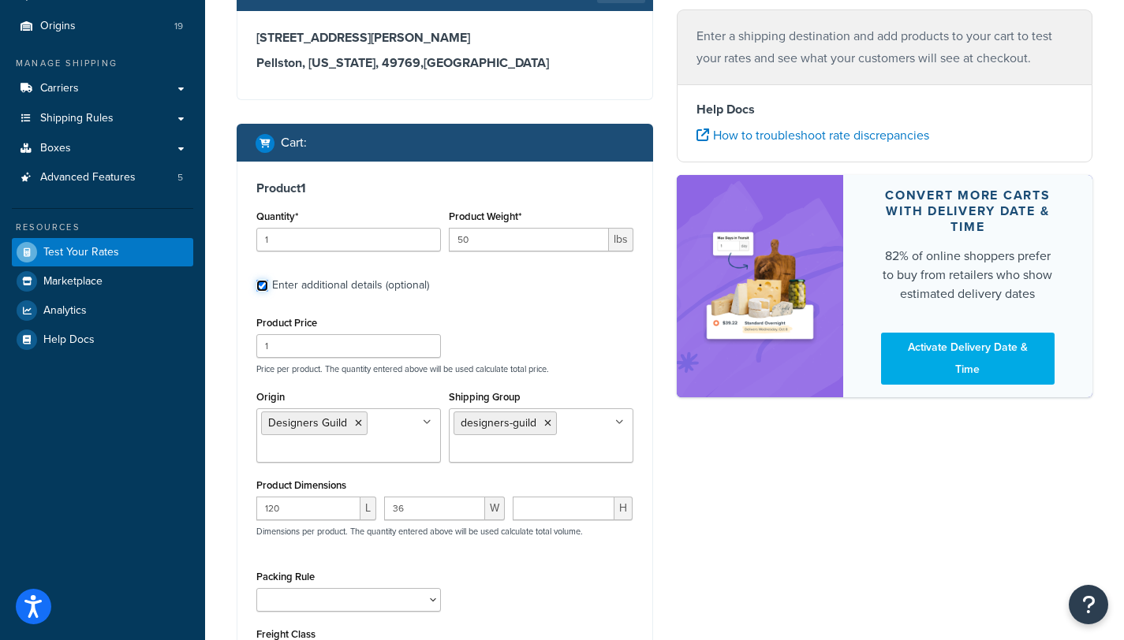
scroll to position [329, 0]
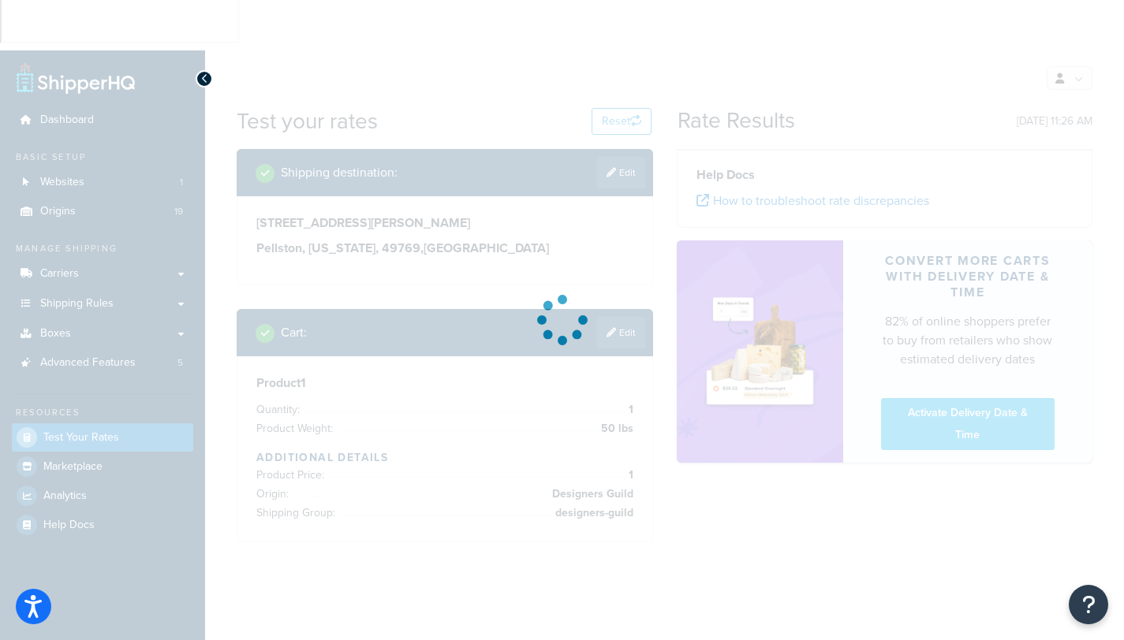
scroll to position [0, 0]
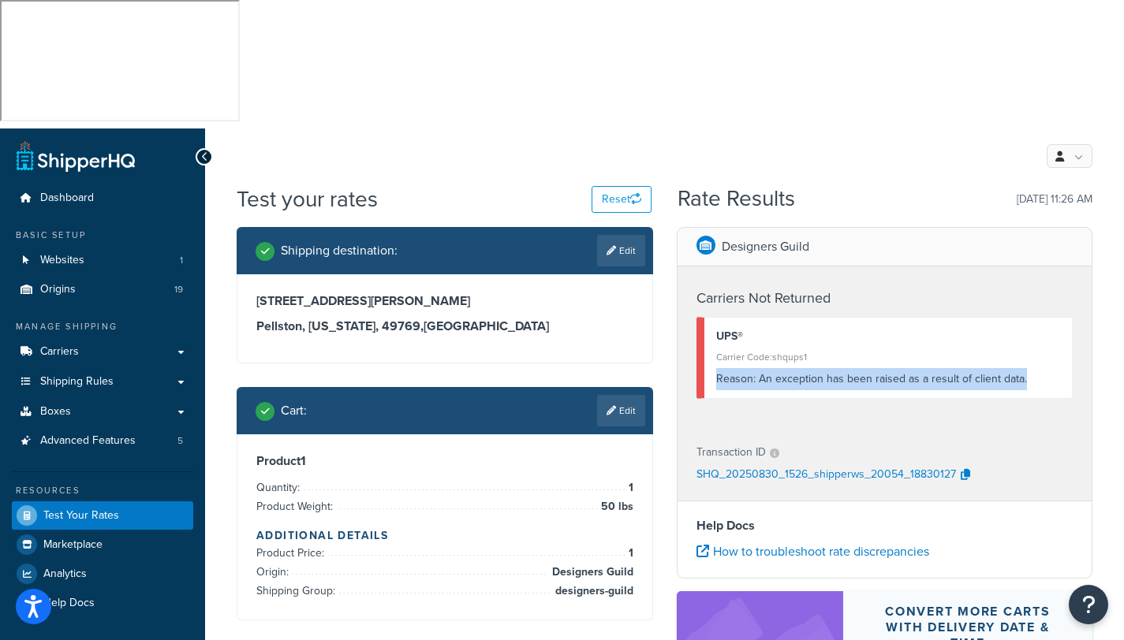
drag, startPoint x: 712, startPoint y: 241, endPoint x: 1046, endPoint y: 245, distance: 334.4
click at [1046, 317] on div "UPS® Carrier Code: shqups1 Reason: An exception has been raised as a result of …" at bounding box center [884, 358] width 377 height 82
click at [58, 345] on span "Carriers" at bounding box center [59, 351] width 39 height 13
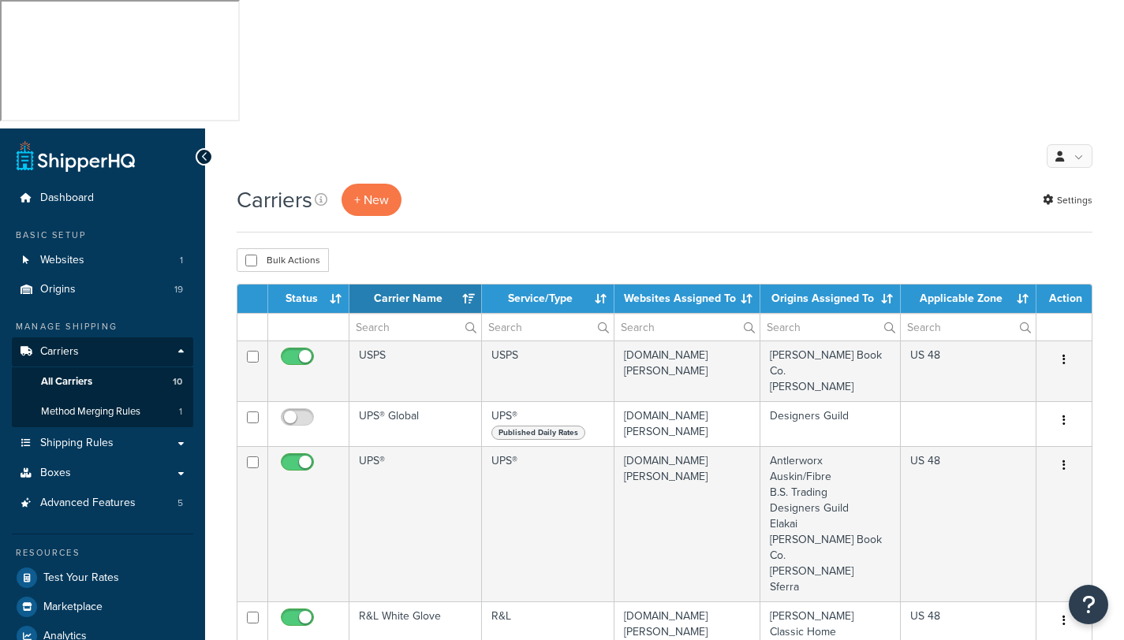
select select "15"
click at [93, 437] on span "Shipping Rules" at bounding box center [76, 443] width 73 height 13
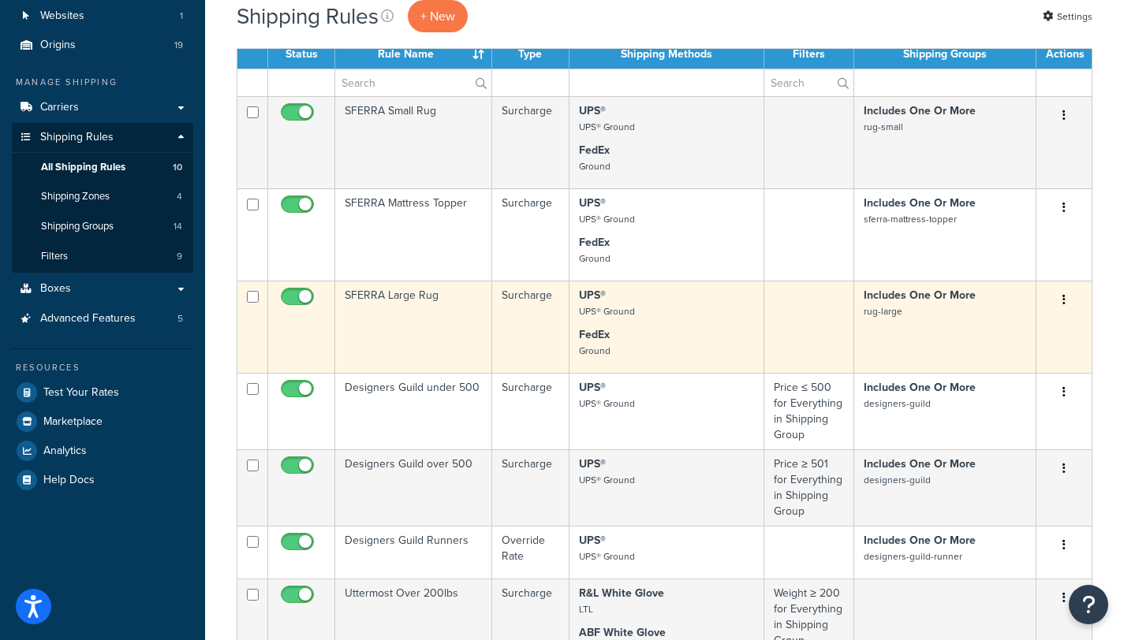
scroll to position [344, 0]
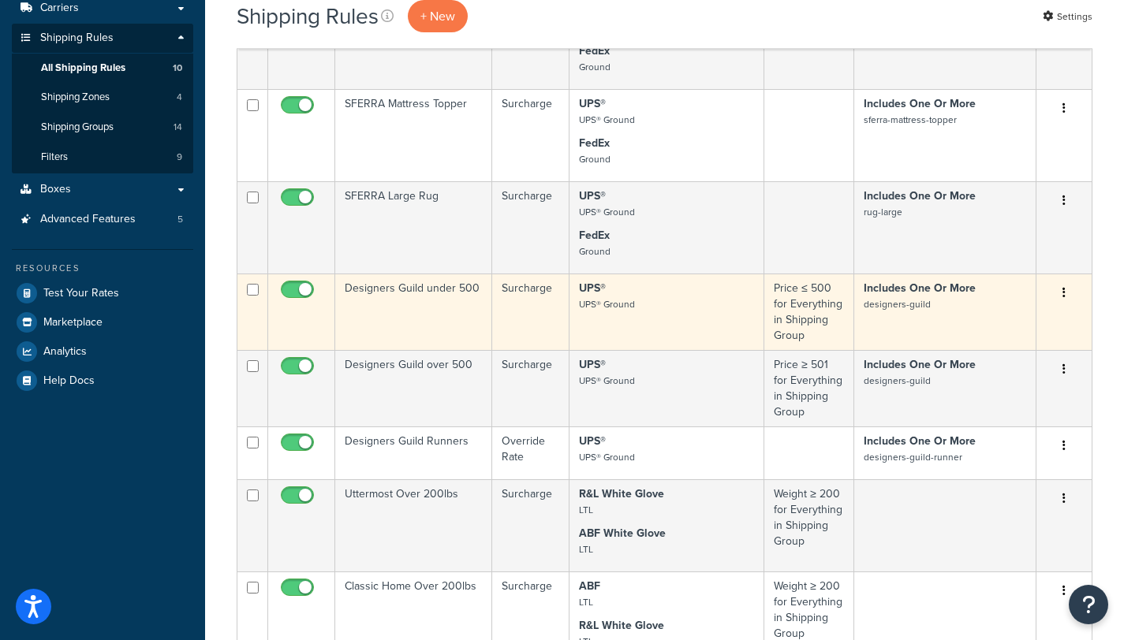
click at [610, 274] on td "UPS® UPS® Ground" at bounding box center [666, 312] width 195 height 76
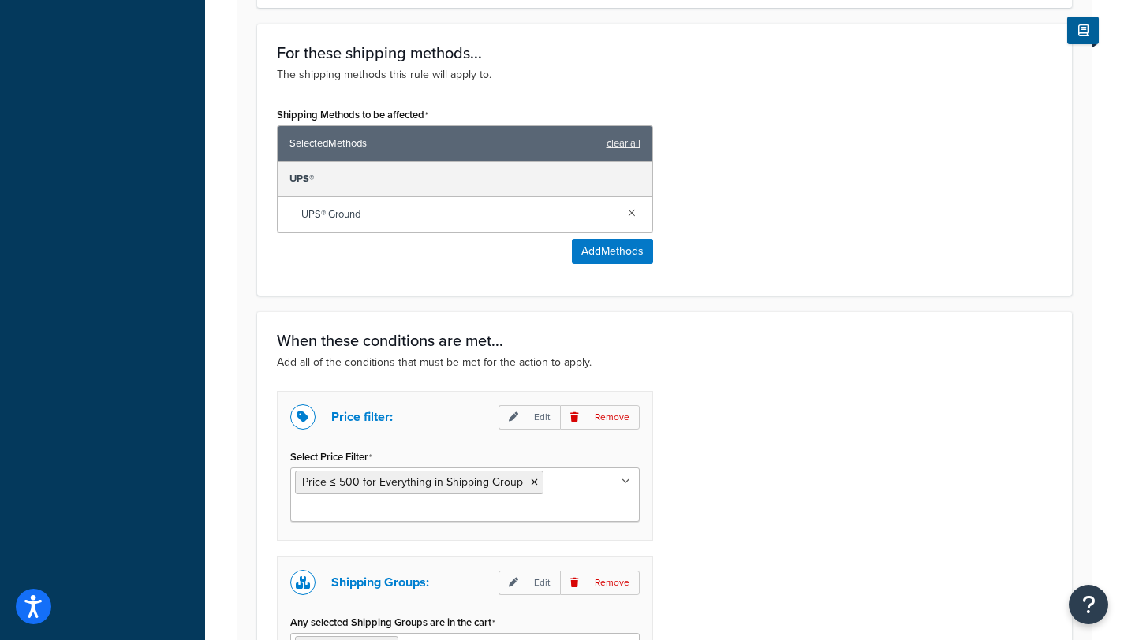
scroll to position [1026, 0]
